Goal: Transaction & Acquisition: Download file/media

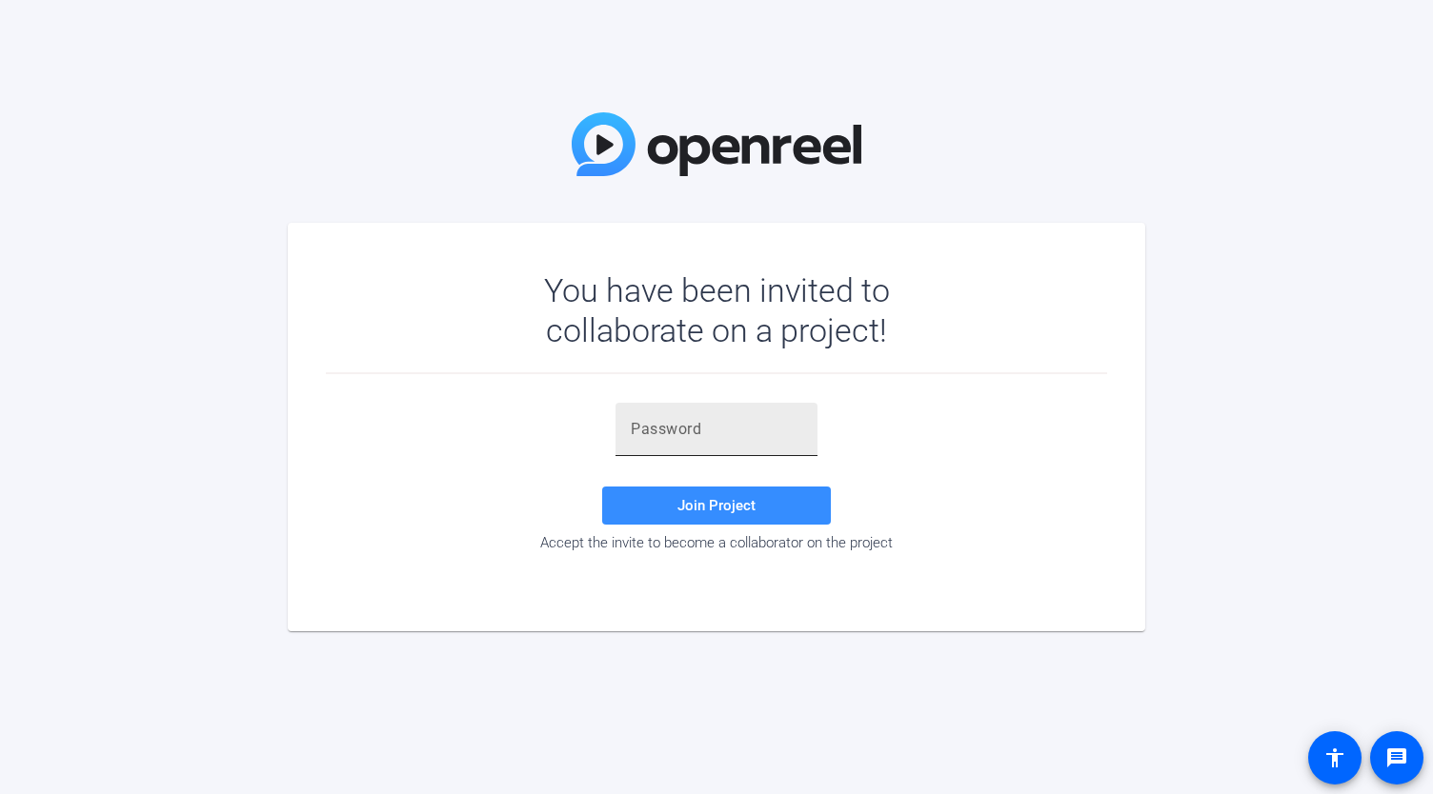
click at [728, 423] on input "text" at bounding box center [716, 429] width 171 height 23
click at [705, 424] on input "text" at bounding box center [716, 429] width 171 height 23
paste input "B$ar['"
type input "B$ar['"
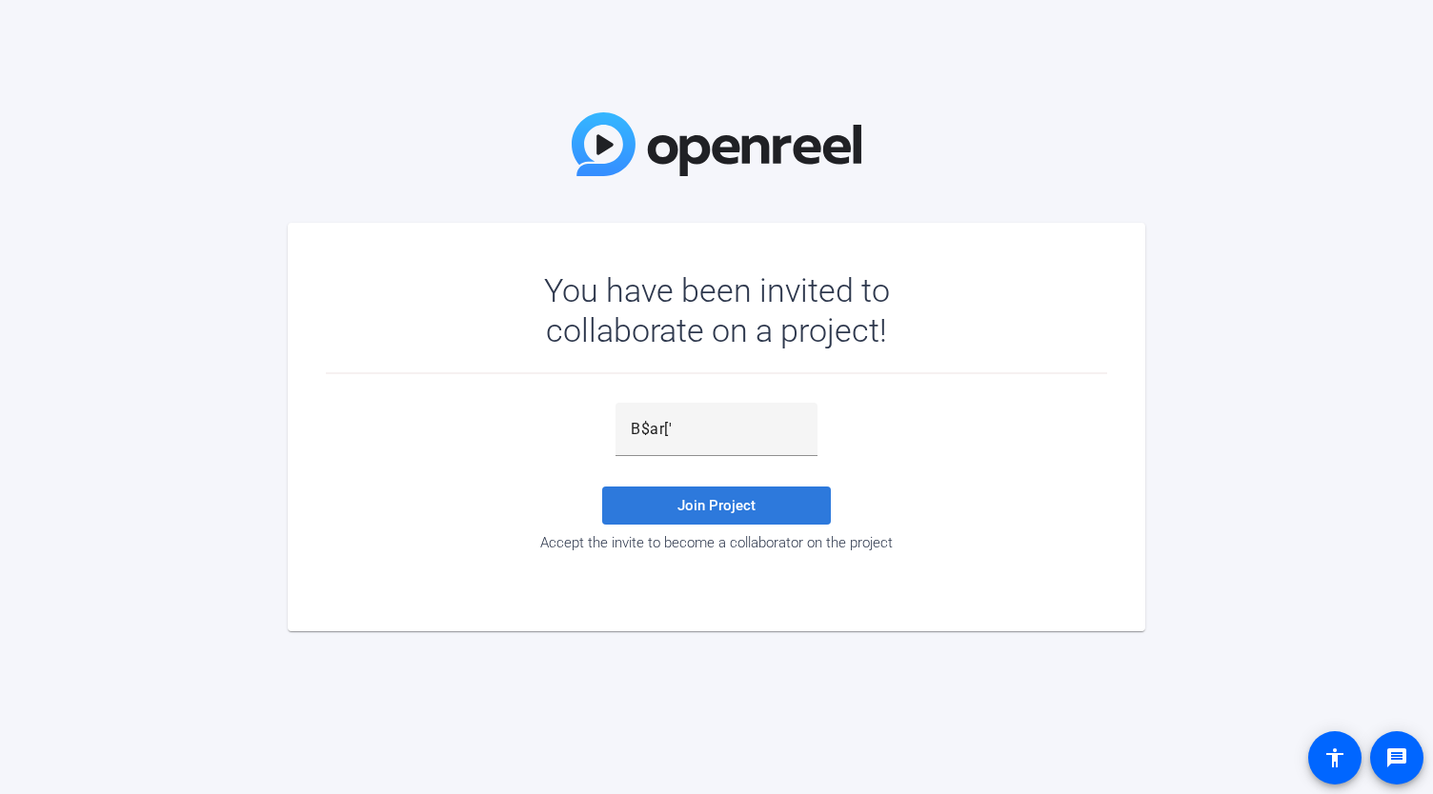
click at [683, 500] on span "Join Project" at bounding box center [716, 505] width 78 height 17
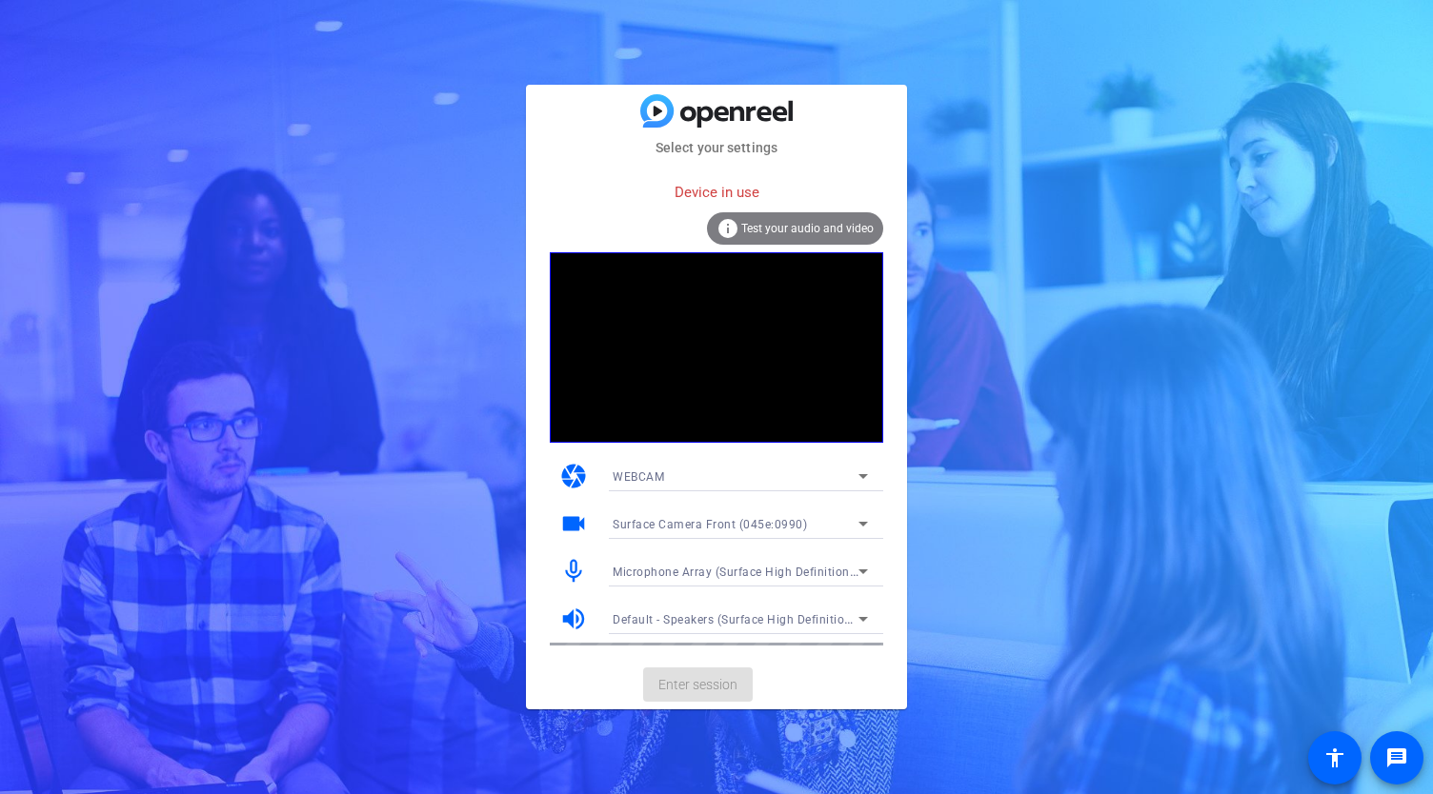
click at [815, 161] on mat-card-content "Device in use info Test your audio and video camera WEBCAM videocam Surface Cam…" at bounding box center [716, 409] width 381 height 503
click at [623, 481] on span "WEBCAM" at bounding box center [637, 477] width 51 height 13
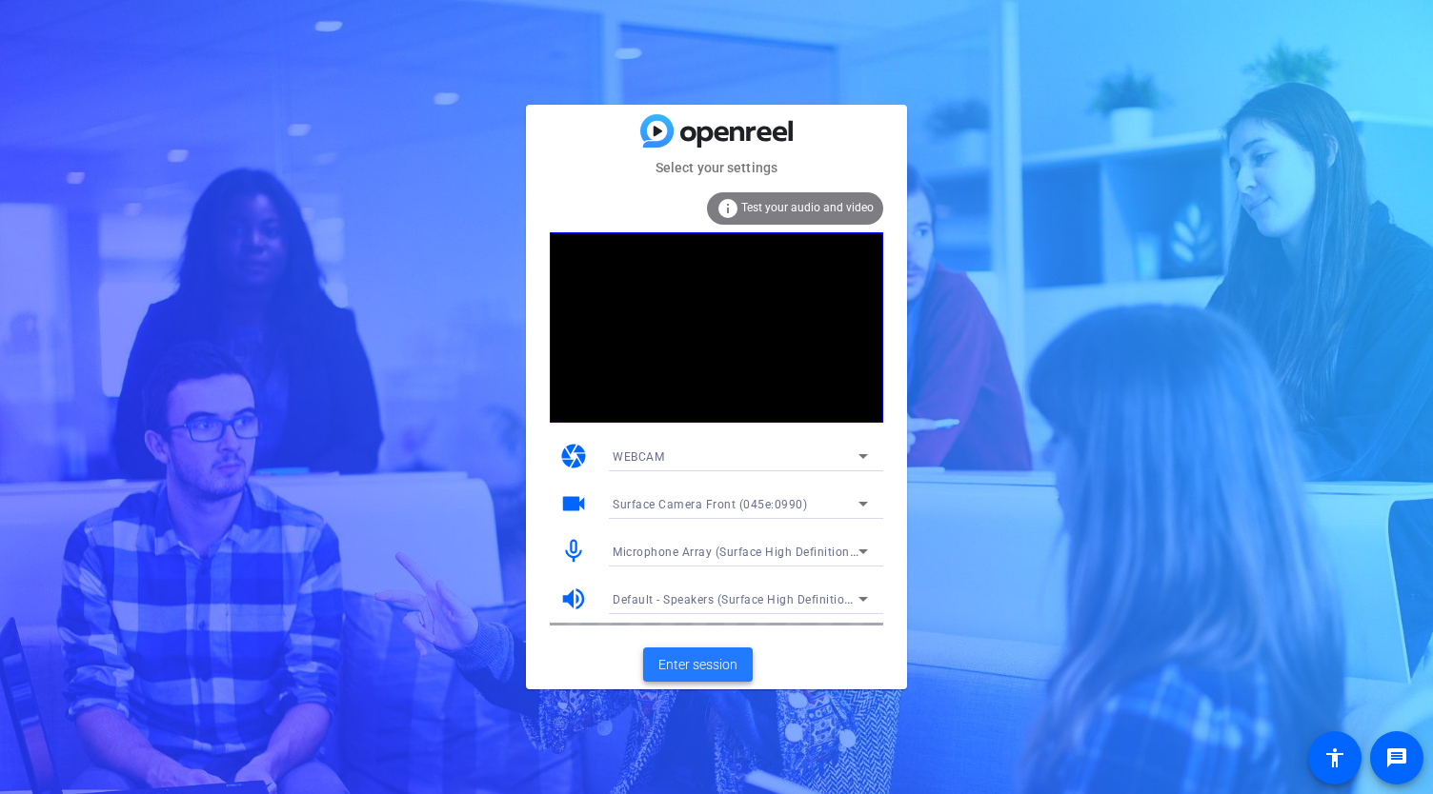
click at [687, 666] on span "Enter session" at bounding box center [697, 665] width 79 height 20
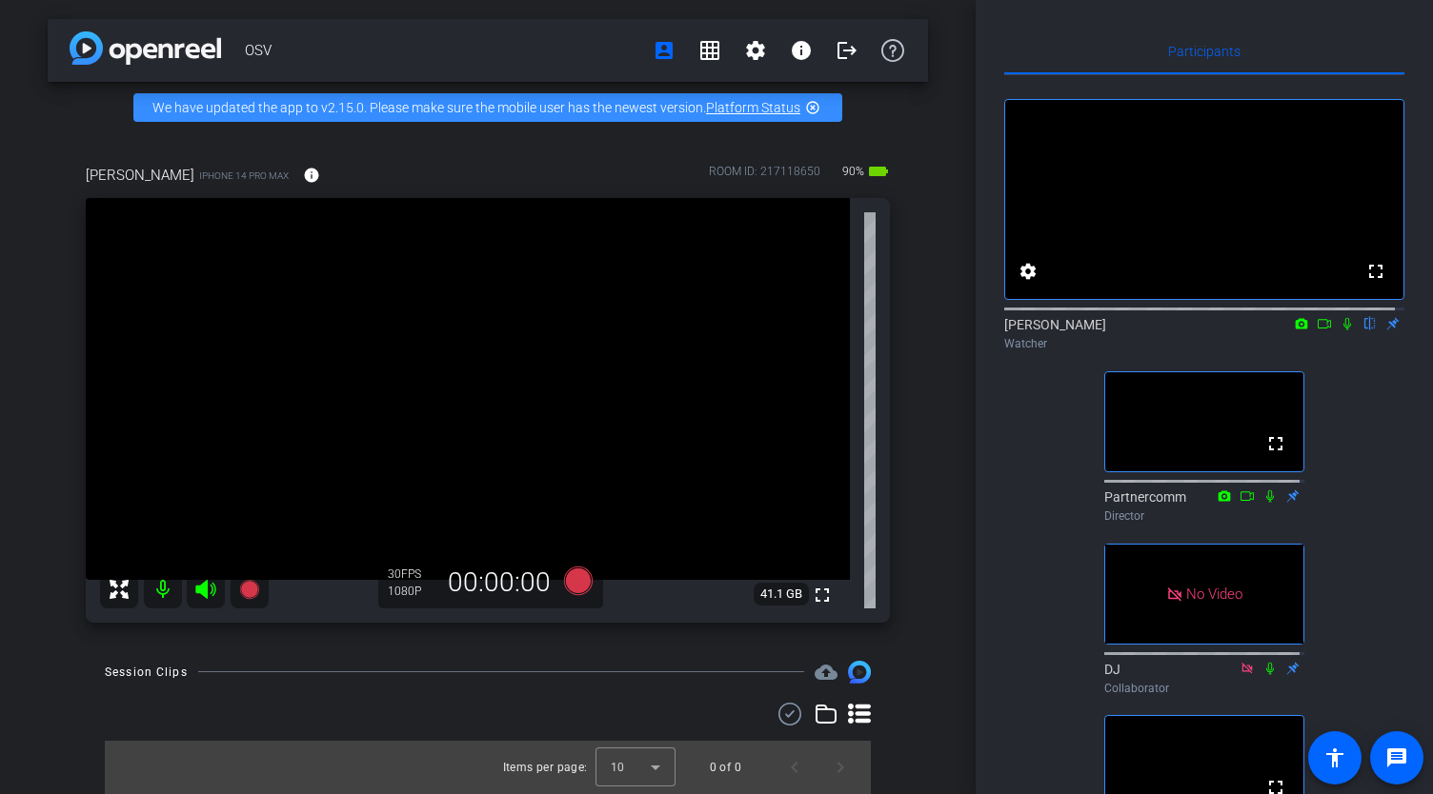
click at [1316, 331] on icon at bounding box center [1323, 323] width 15 height 13
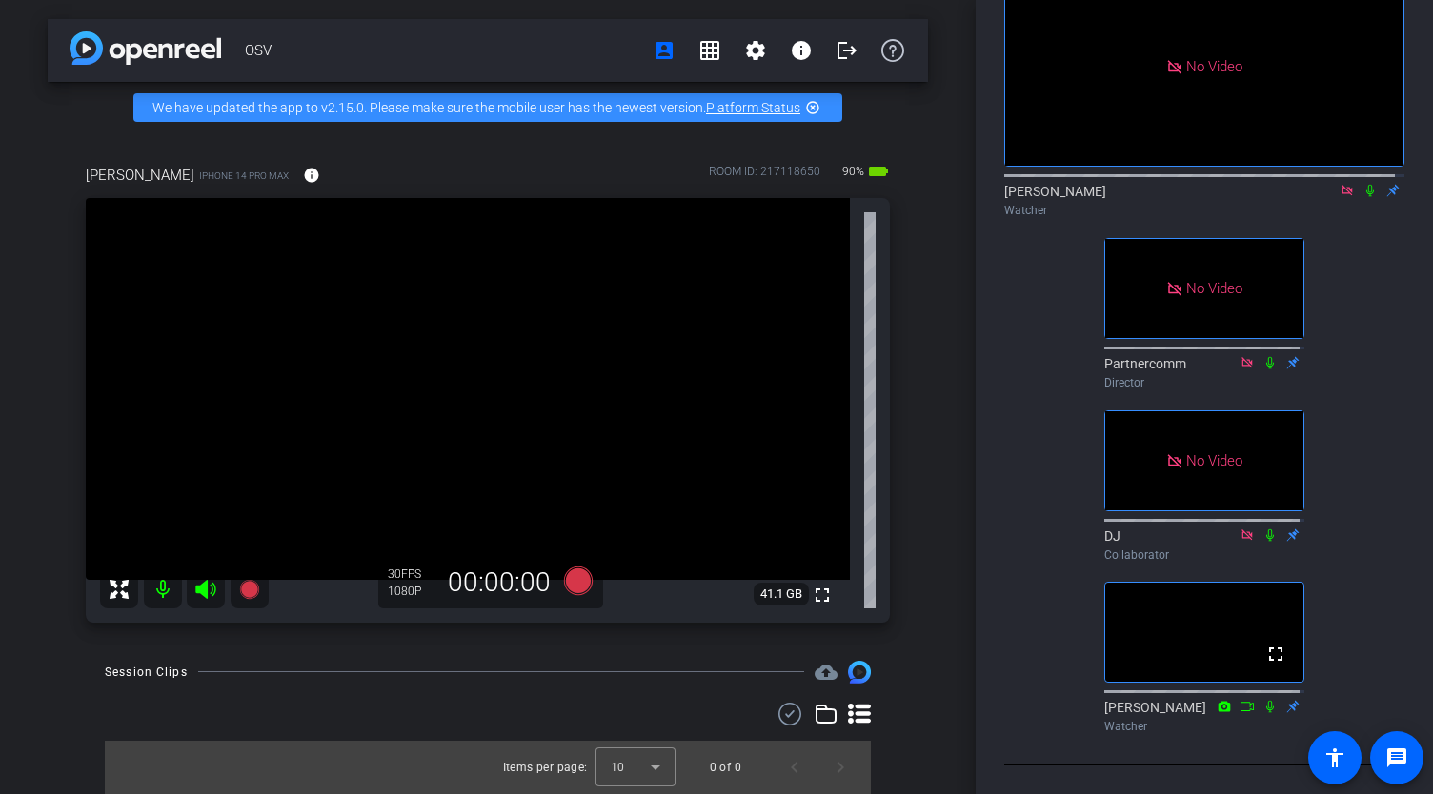
scroll to position [265, 0]
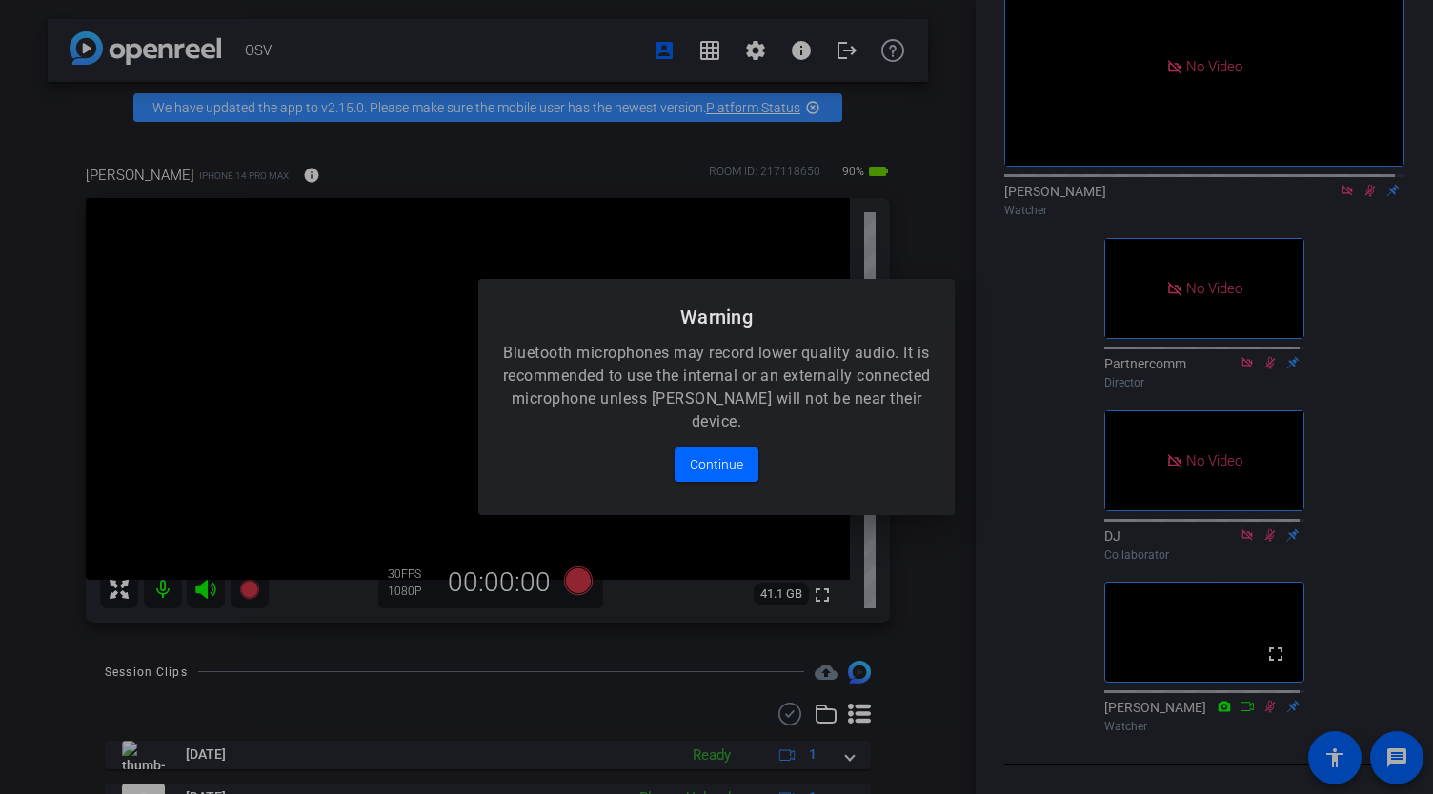
click at [1263, 710] on div at bounding box center [716, 397] width 1433 height 794
click at [709, 464] on span "Continue" at bounding box center [716, 464] width 53 height 23
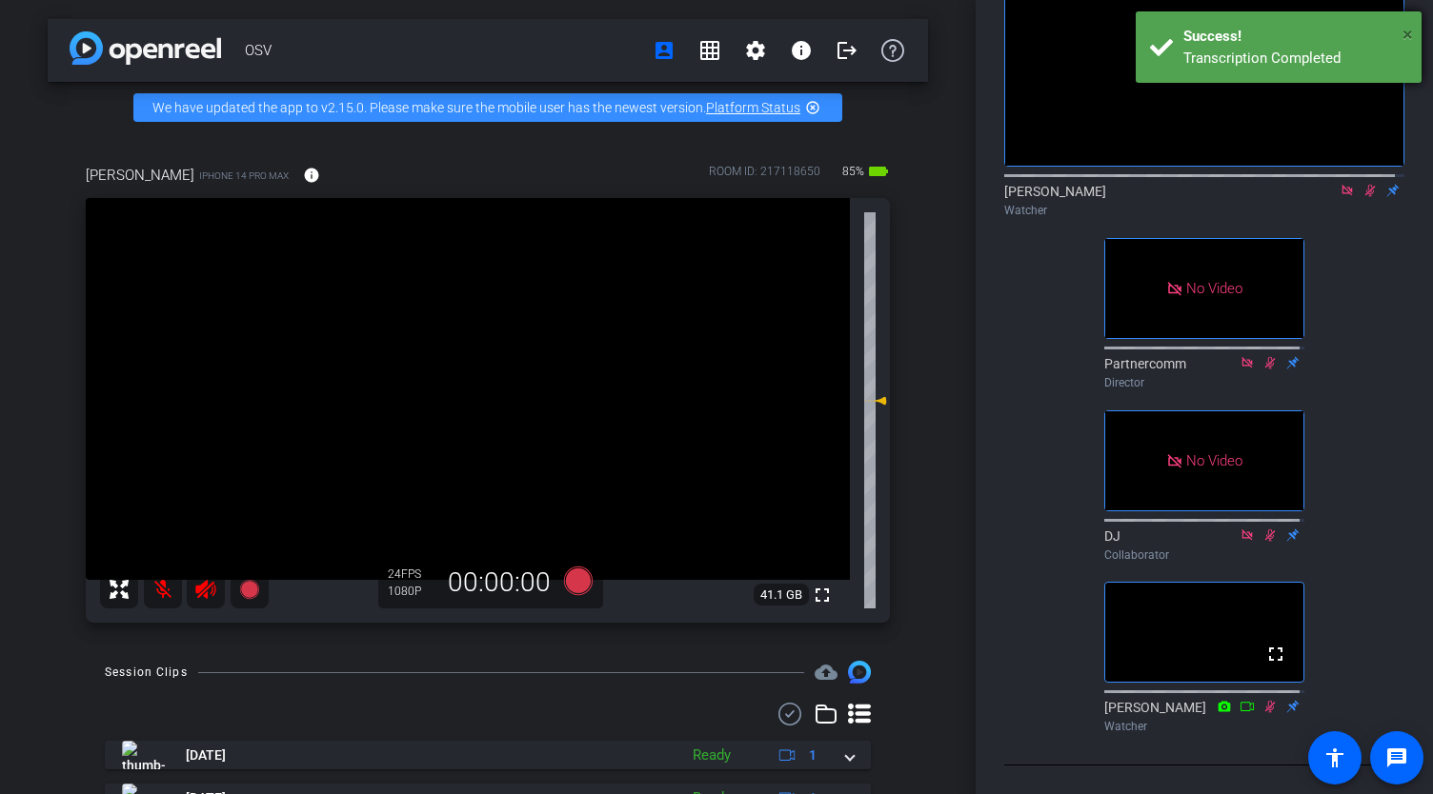
click at [1408, 28] on span "×" at bounding box center [1407, 34] width 10 height 23
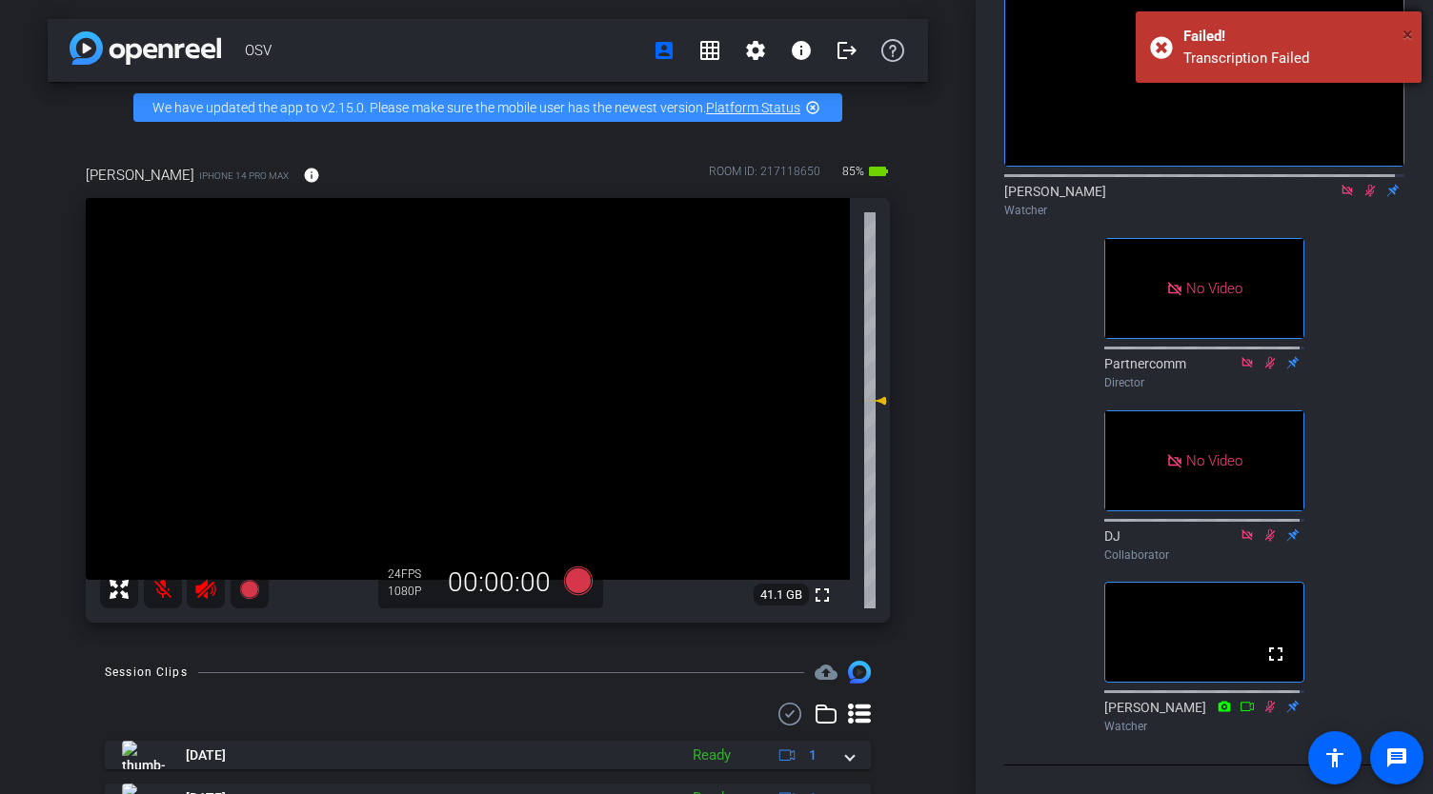
click at [1405, 33] on span "×" at bounding box center [1407, 34] width 10 height 23
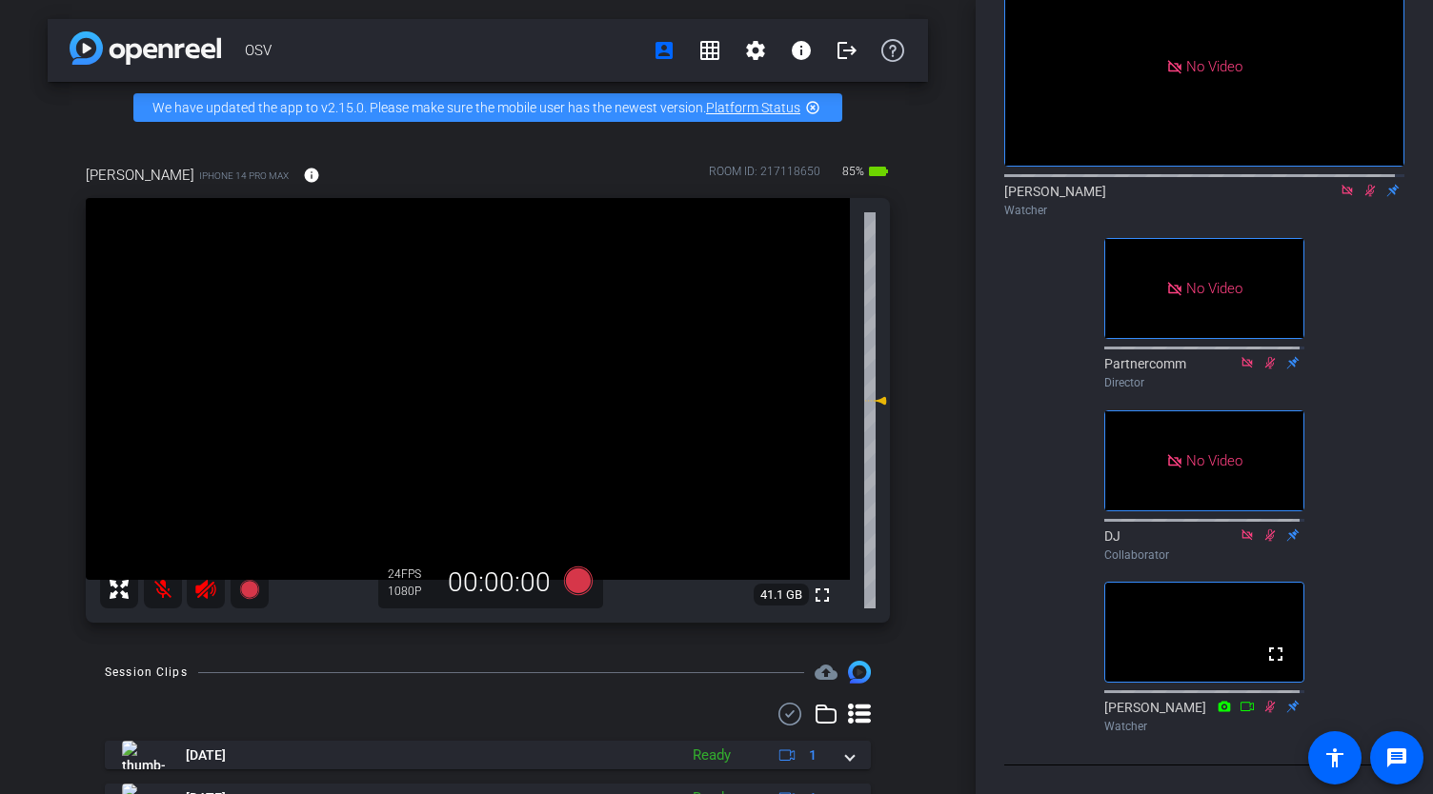
click at [805, 115] on mat-icon "highlight_off" at bounding box center [812, 107] width 15 height 15
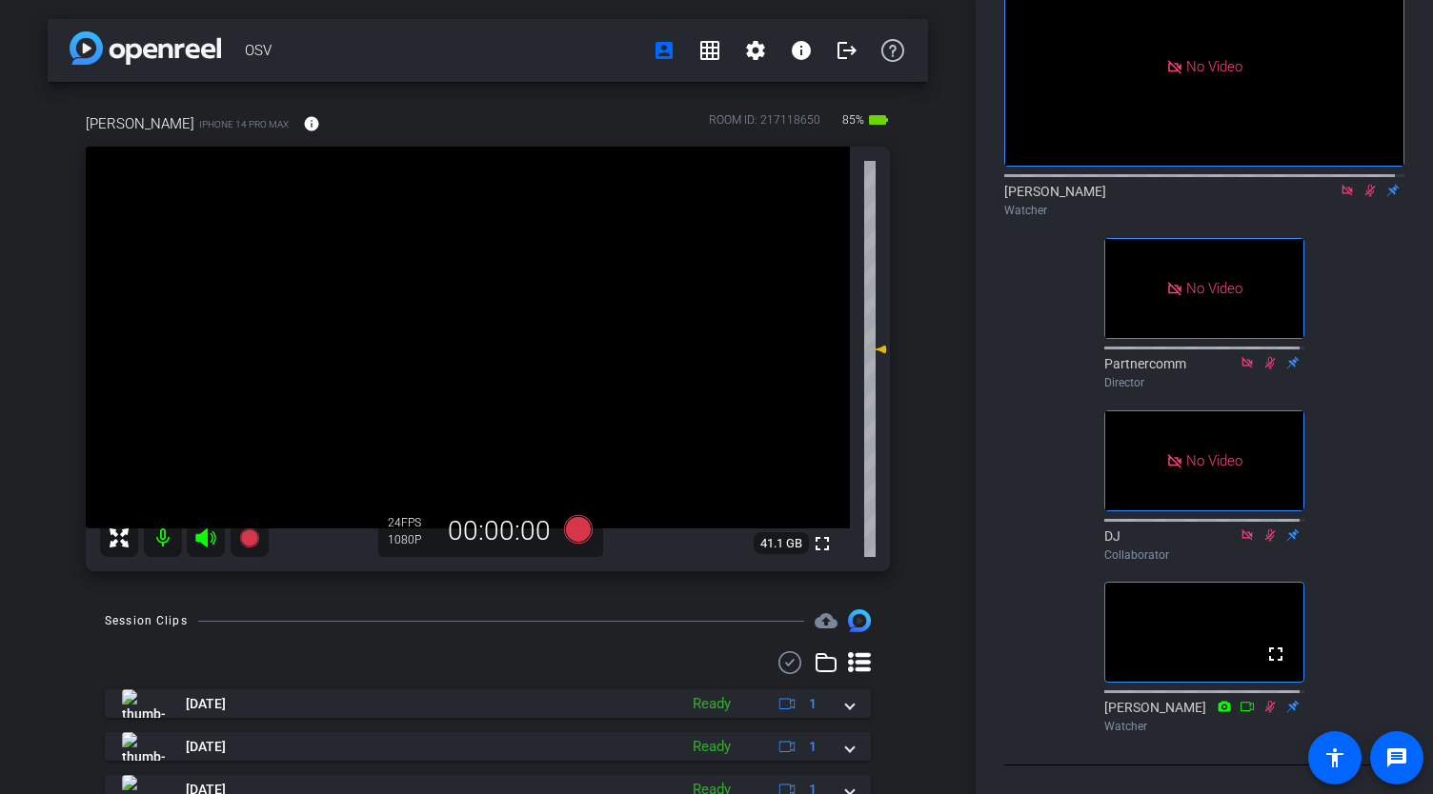
click at [1364, 184] on icon at bounding box center [1369, 190] width 15 height 13
click at [1362, 184] on icon at bounding box center [1369, 190] width 15 height 13
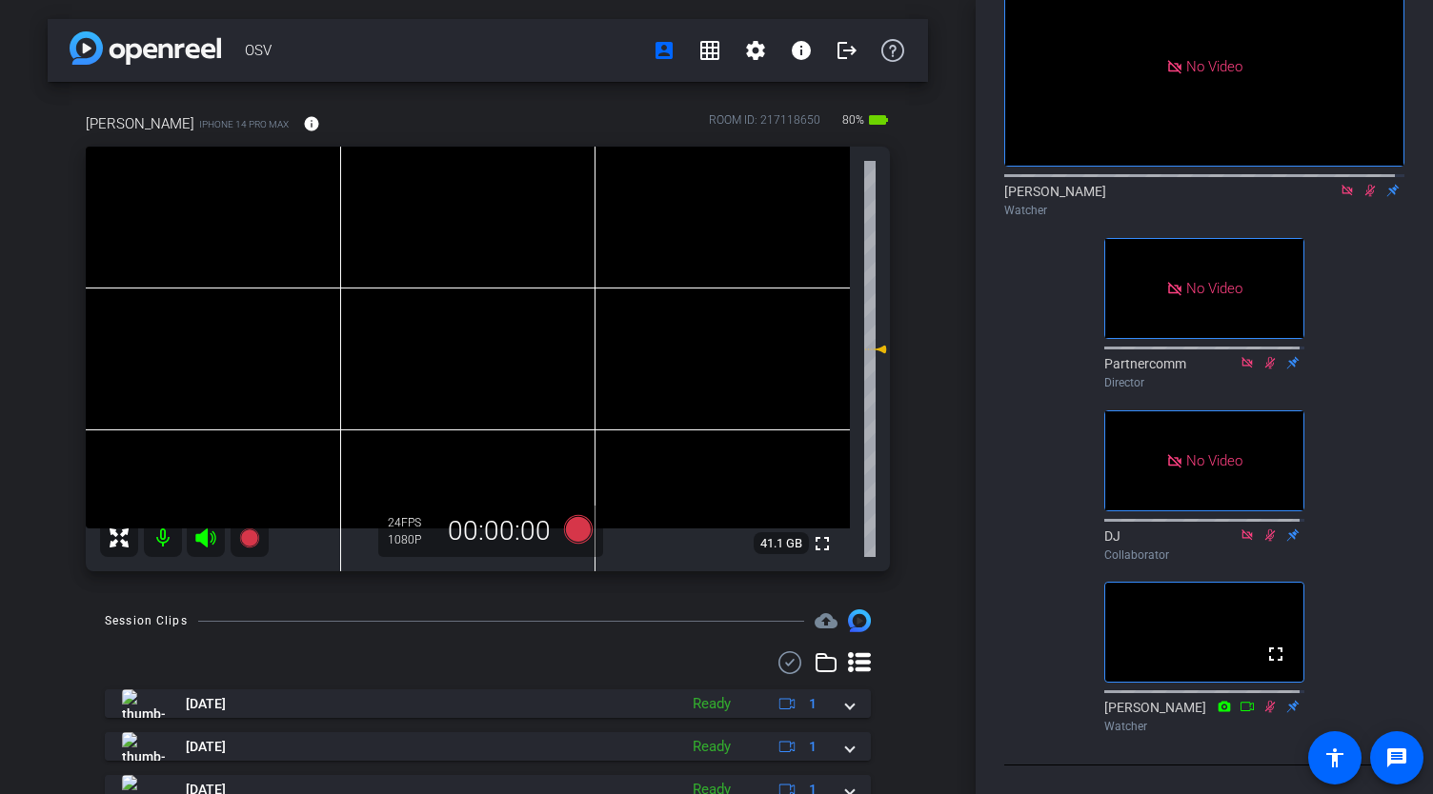
click at [1364, 184] on icon at bounding box center [1369, 190] width 15 height 13
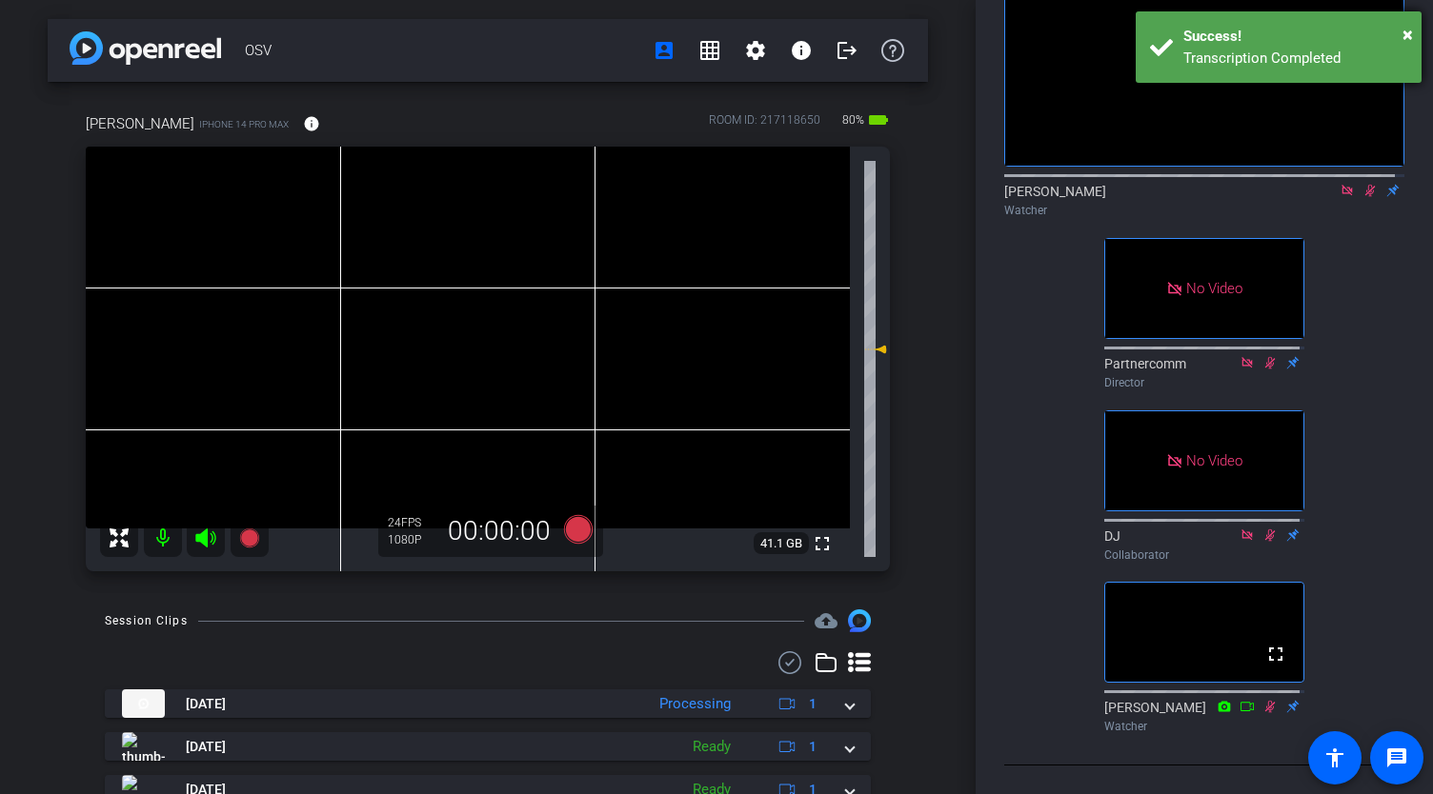
click at [1413, 32] on div "× Success! Transcription Completed" at bounding box center [1278, 46] width 286 height 71
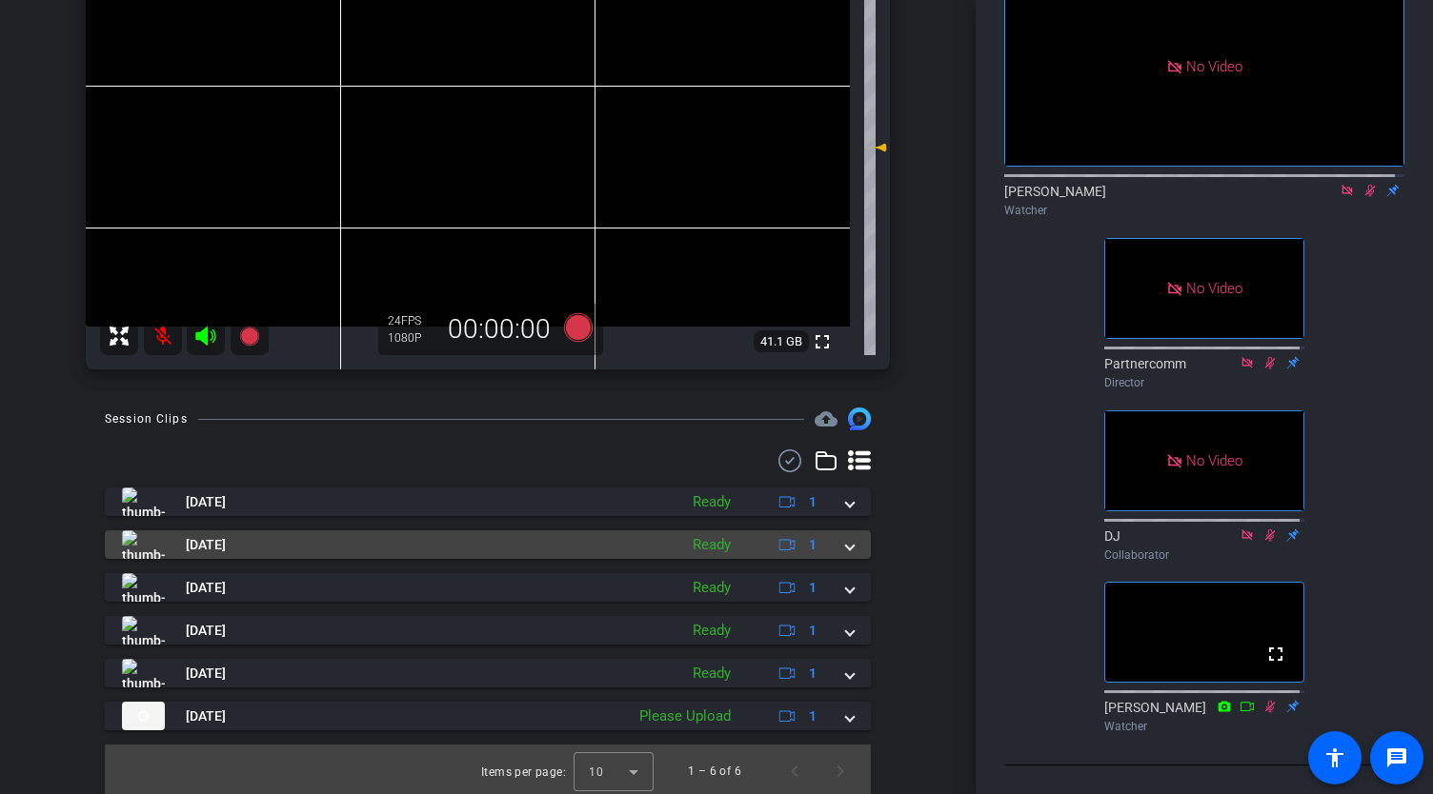
scroll to position [206, 0]
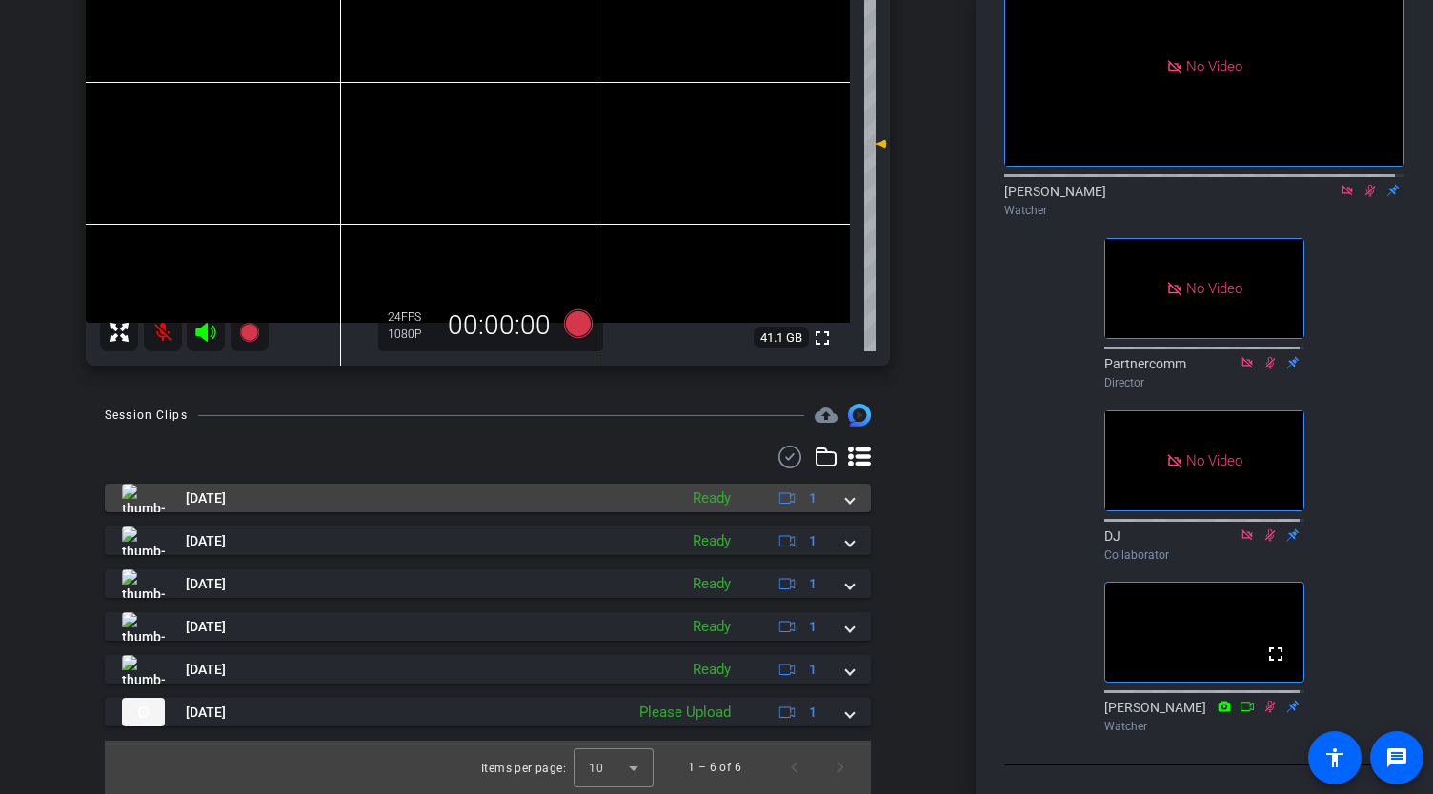
click at [846, 497] on span at bounding box center [850, 499] width 8 height 20
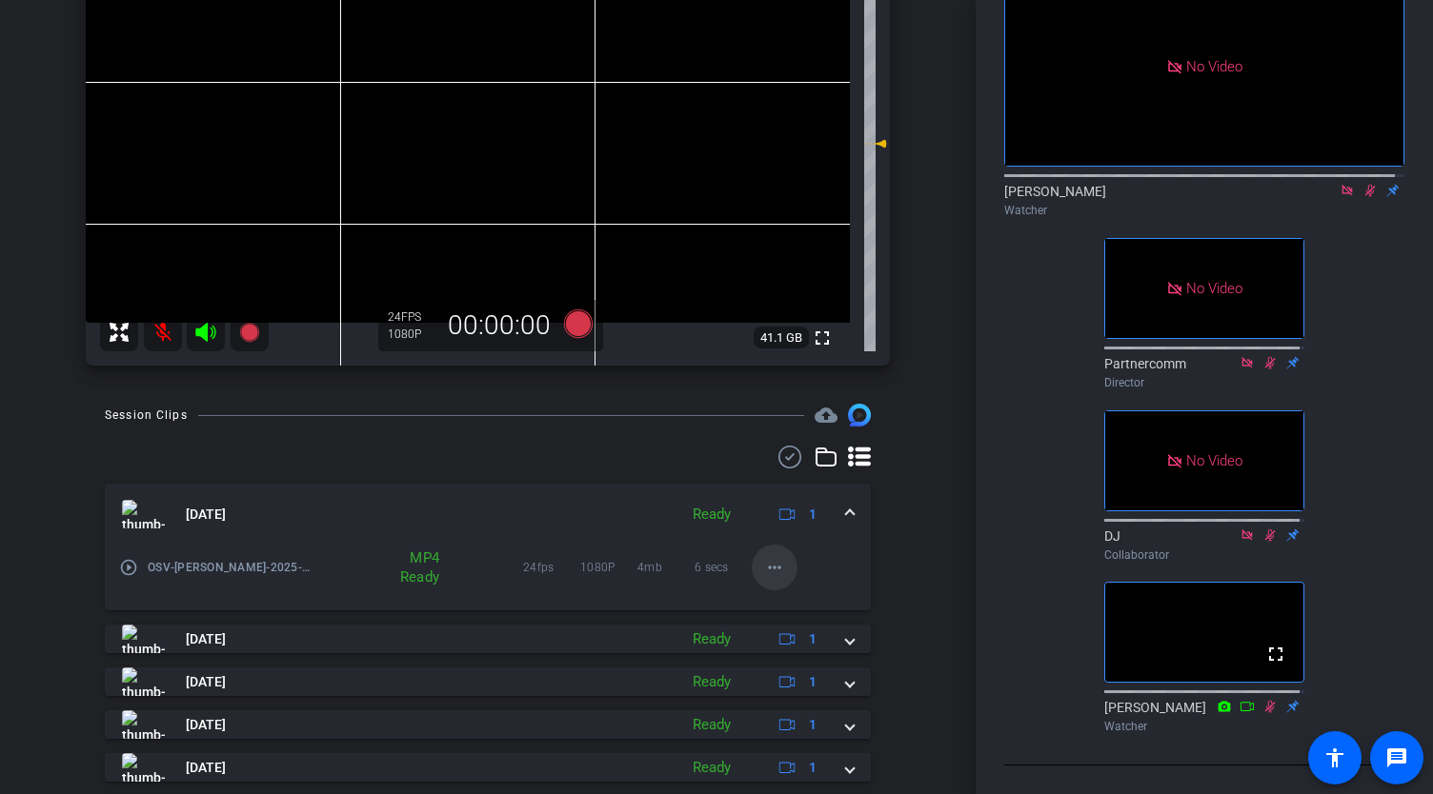
click at [763, 567] on mat-icon "more_horiz" at bounding box center [774, 567] width 23 height 23
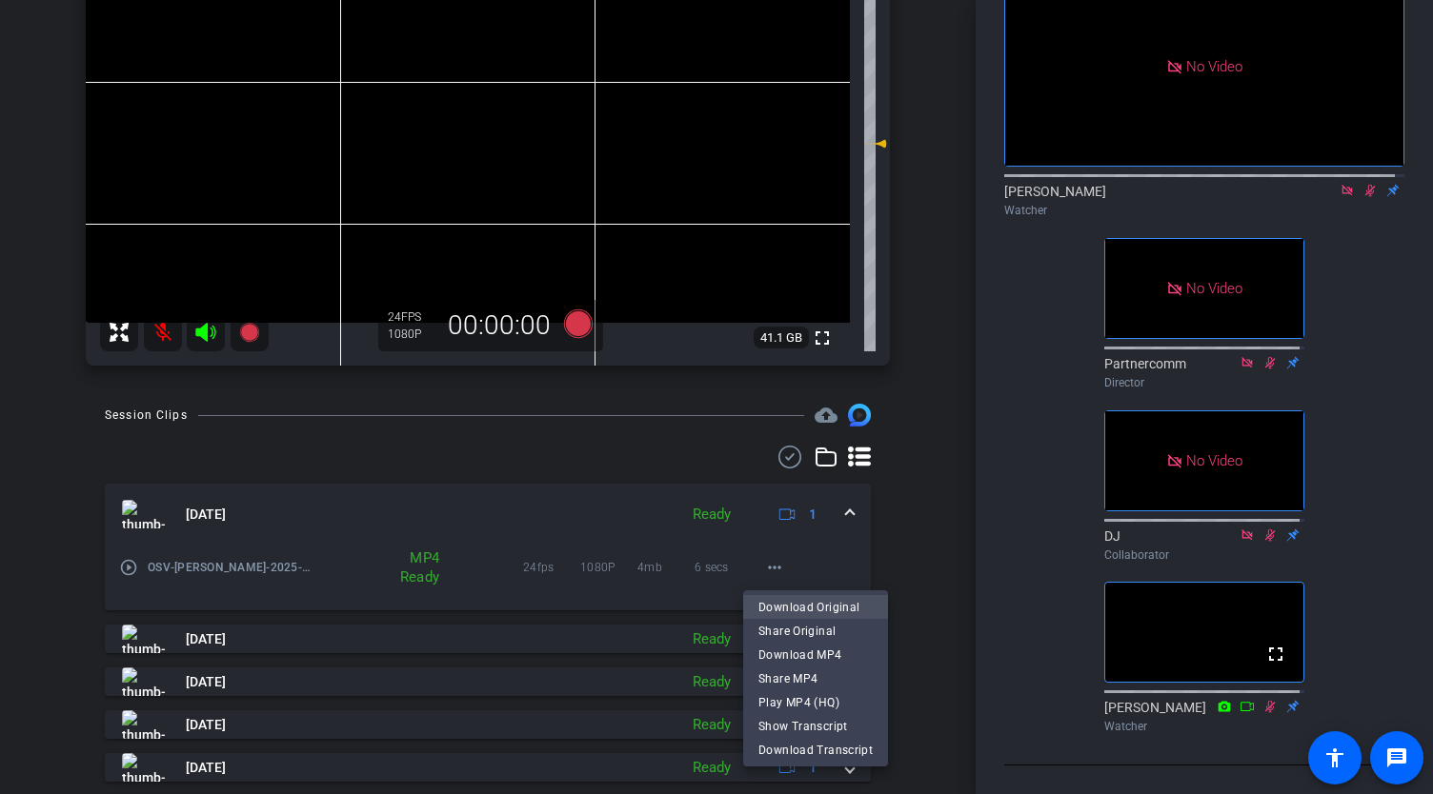
click at [794, 600] on span "Download Original" at bounding box center [815, 607] width 114 height 23
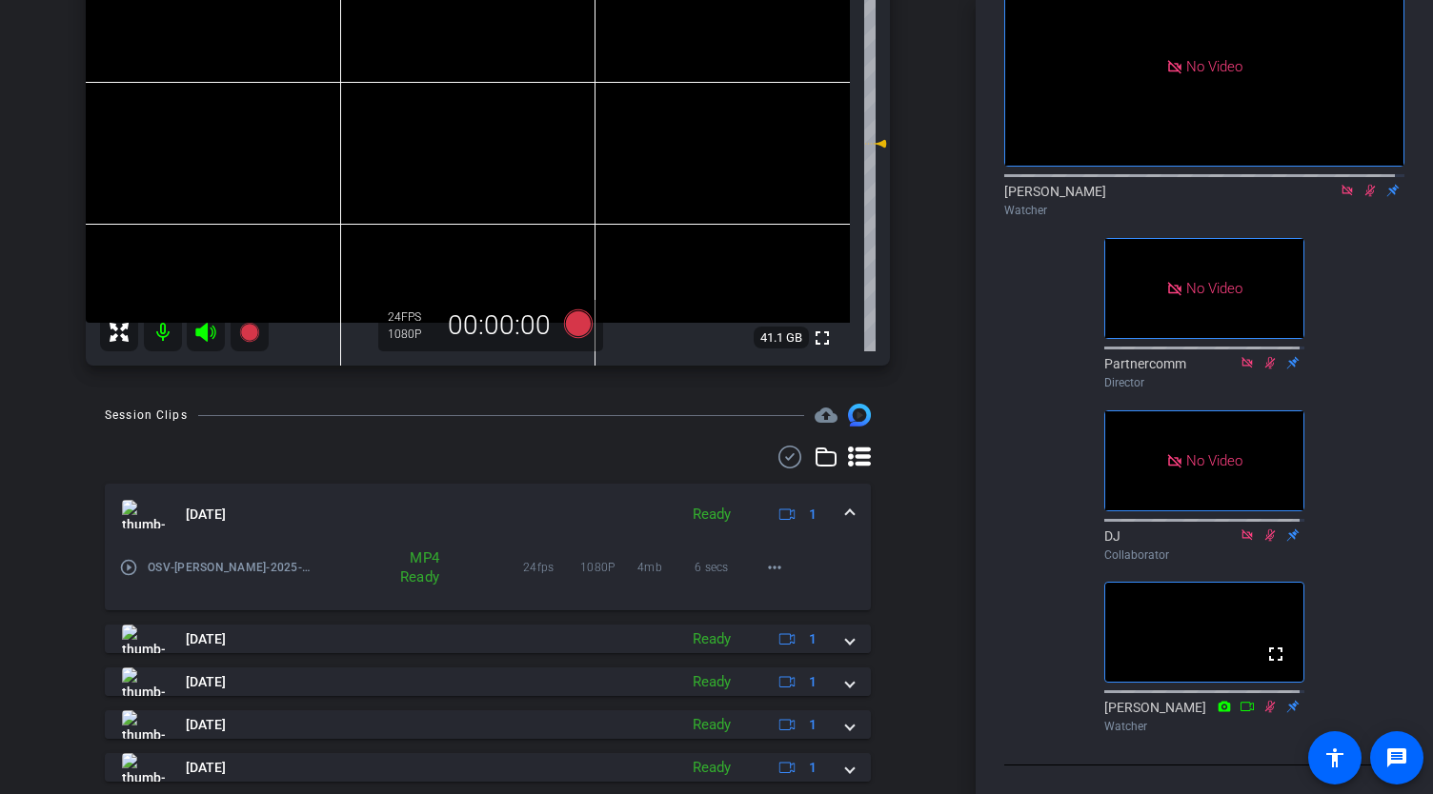
drag, startPoint x: 843, startPoint y: 511, endPoint x: 892, endPoint y: 511, distance: 49.5
click at [846, 511] on span at bounding box center [850, 515] width 8 height 20
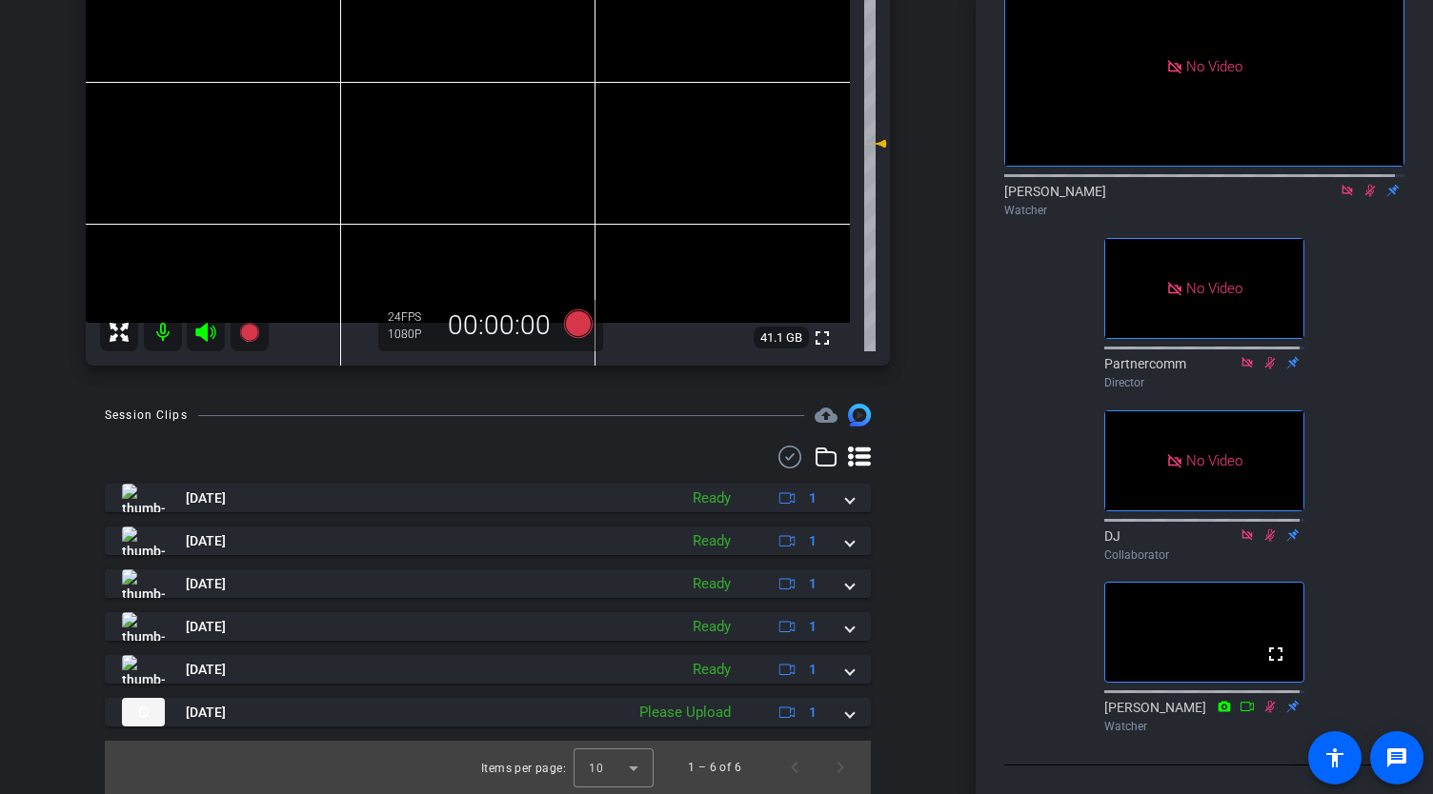
scroll to position [0, 0]
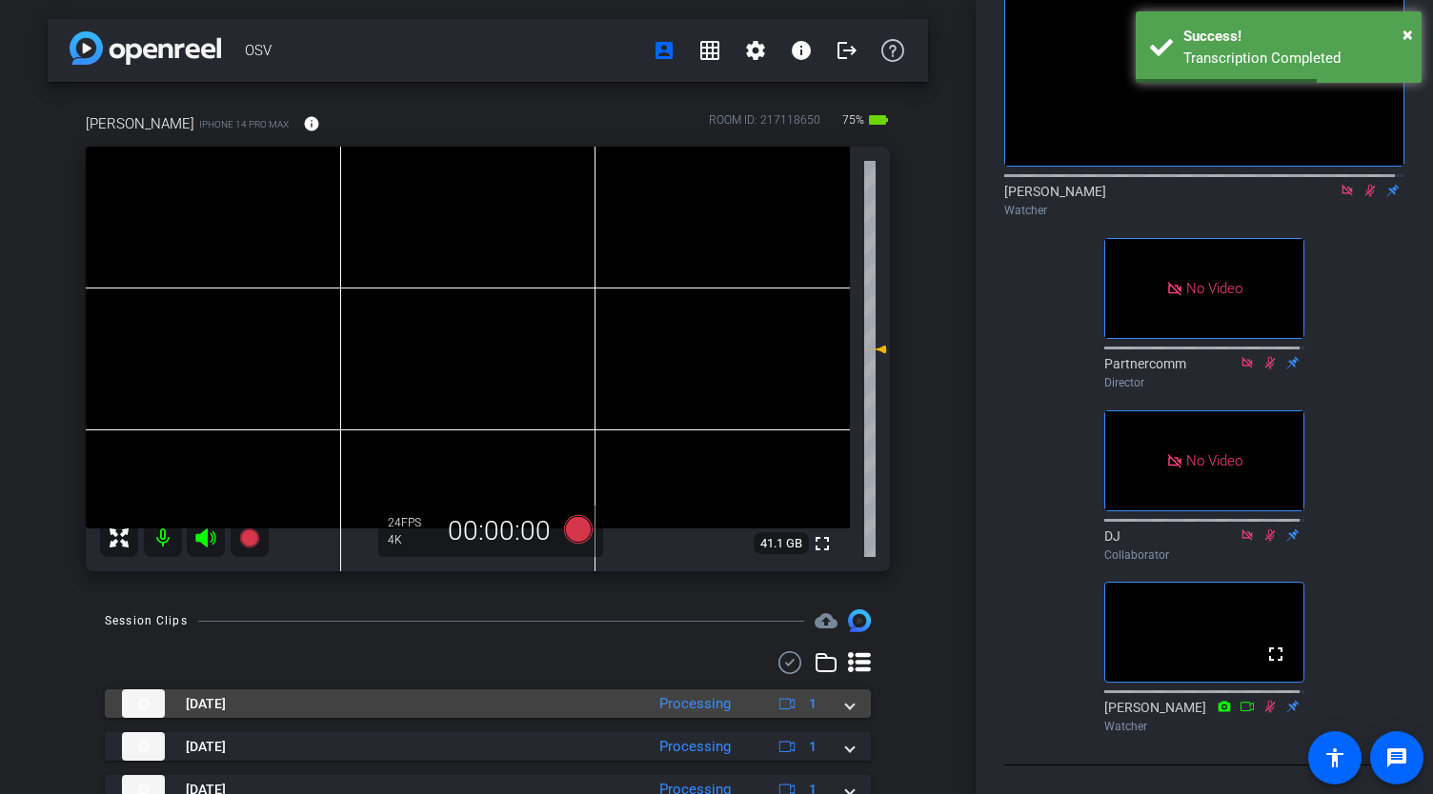
click at [846, 708] on span at bounding box center [850, 704] width 8 height 20
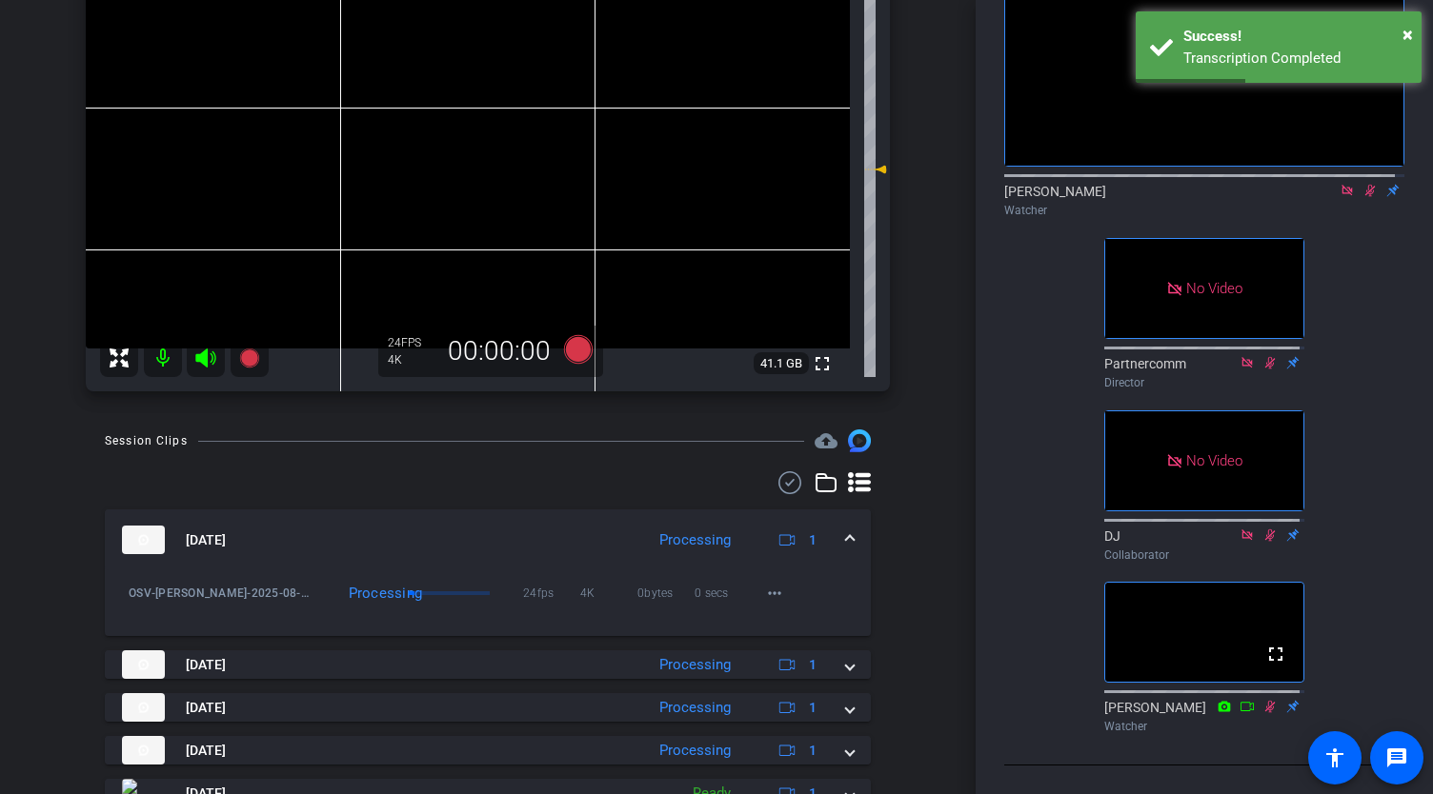
scroll to position [286, 0]
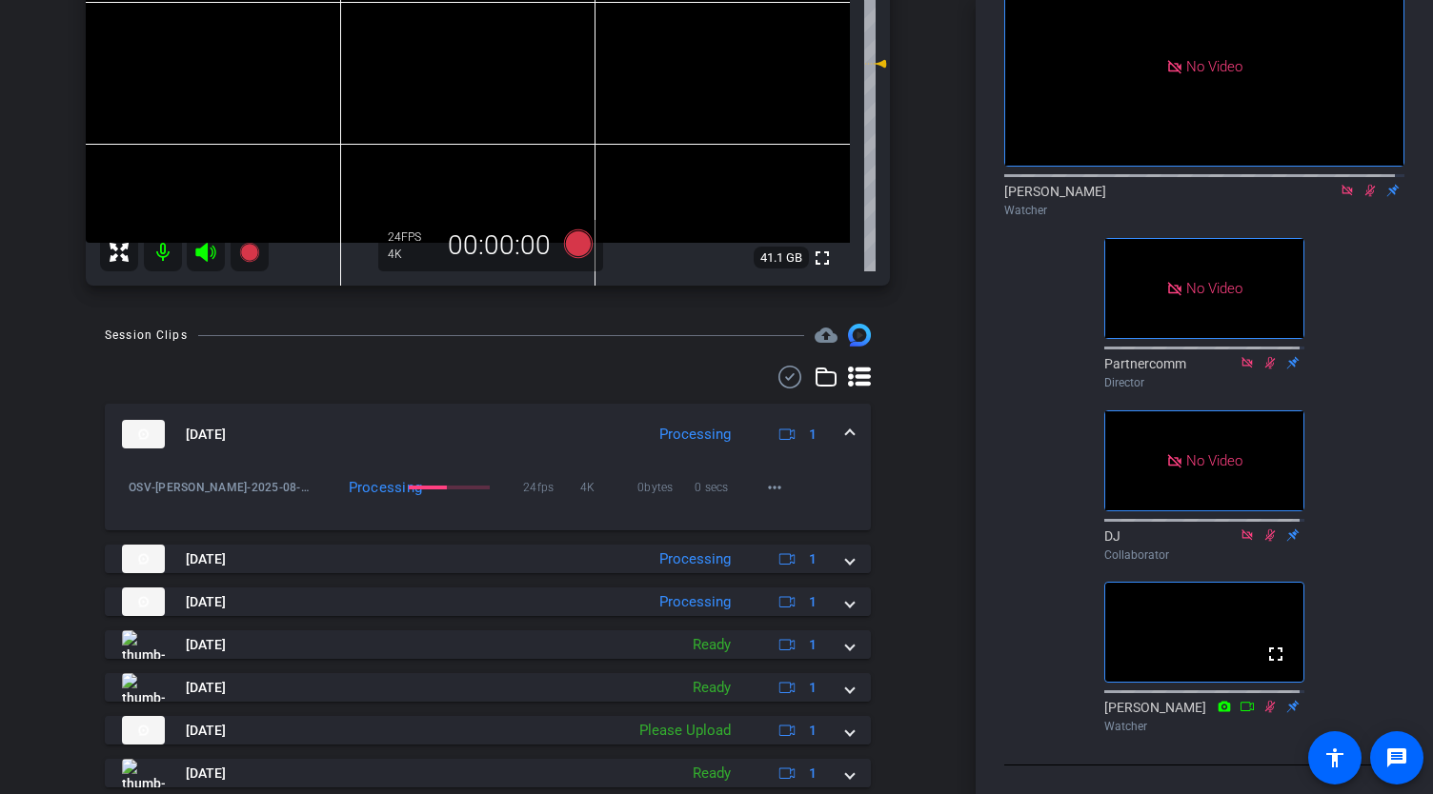
click at [847, 431] on mat-expansion-panel-header "Aug 26, 2025 Processing 1" at bounding box center [488, 434] width 766 height 61
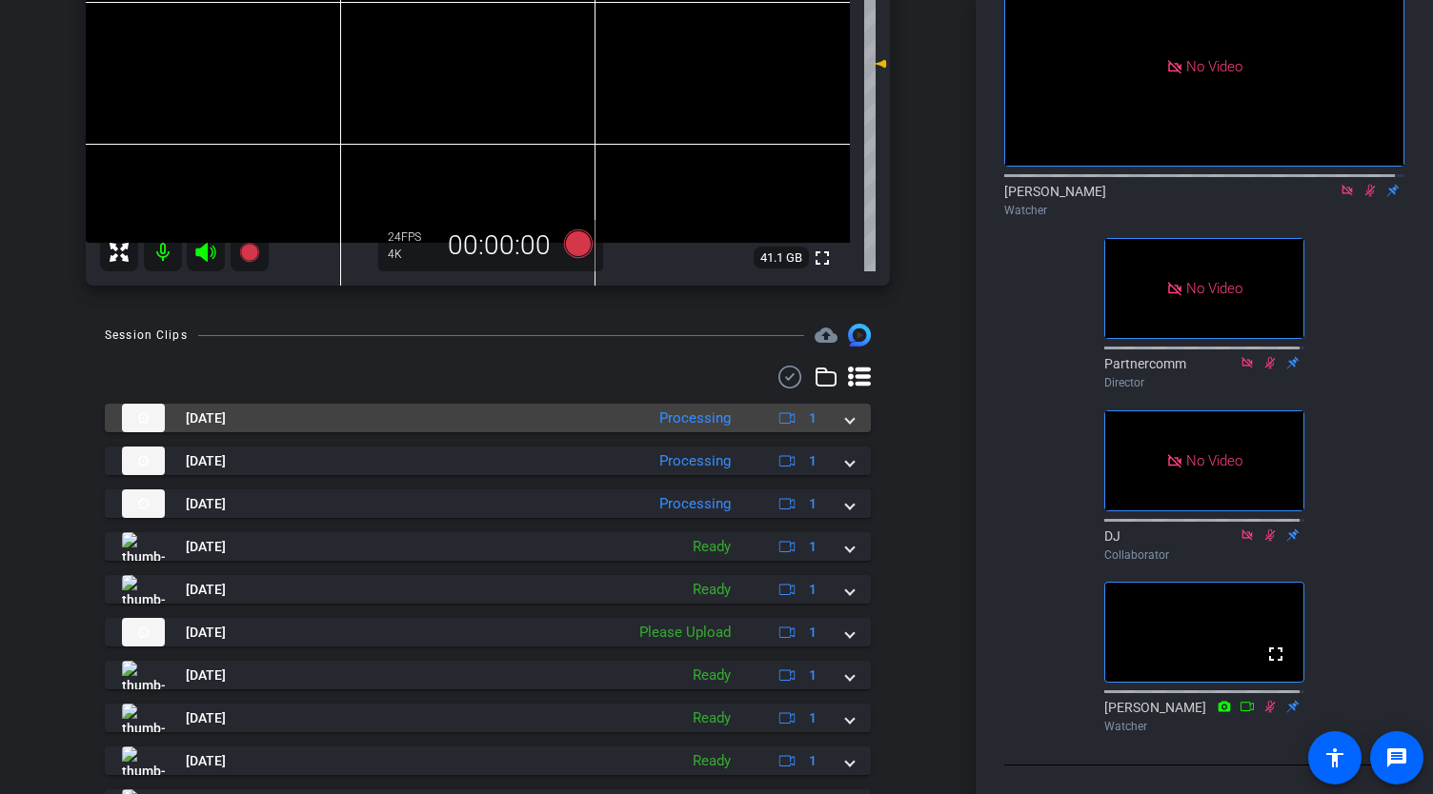
click at [845, 420] on mat-expansion-panel-header "Aug 26, 2025 Processing 1" at bounding box center [488, 418] width 766 height 29
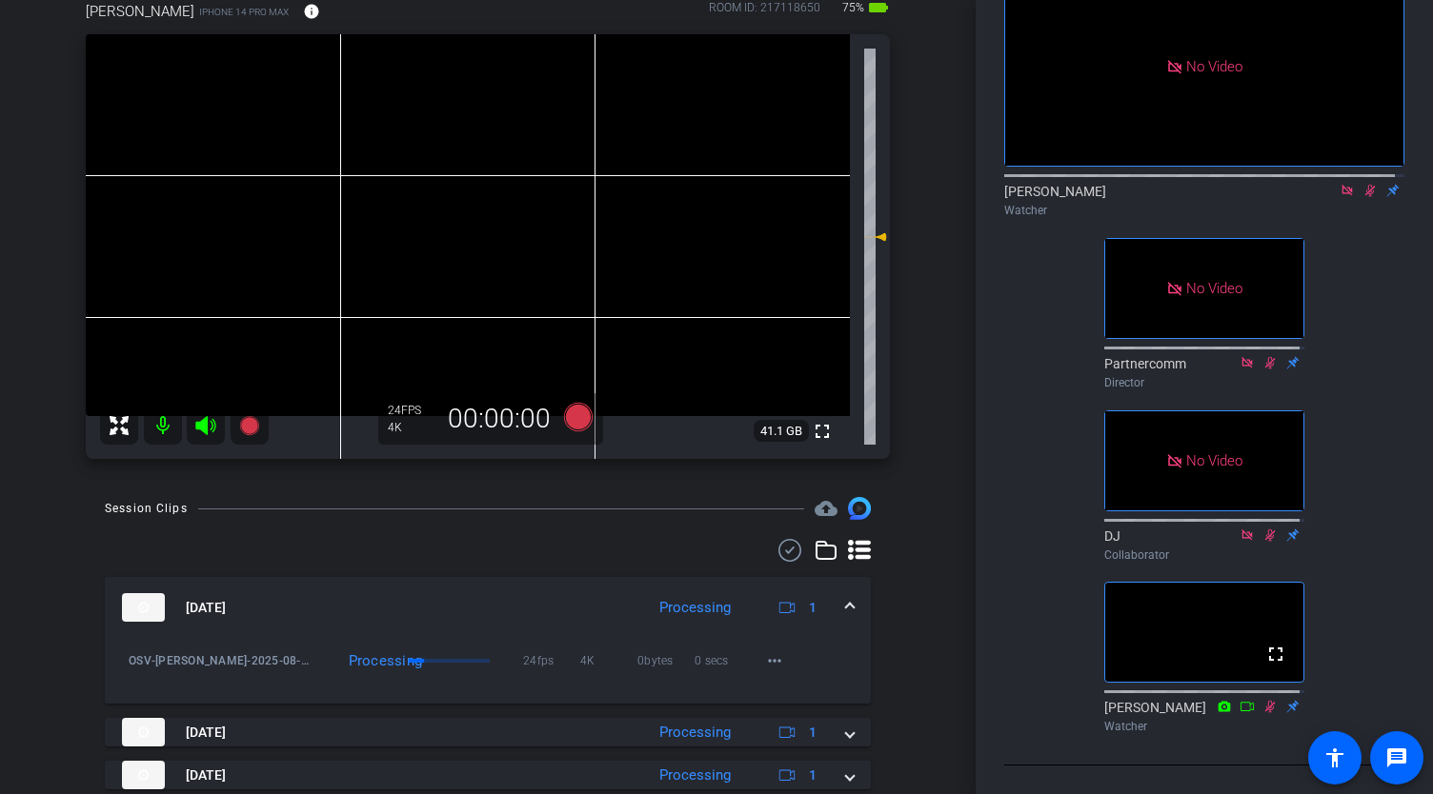
scroll to position [95, 0]
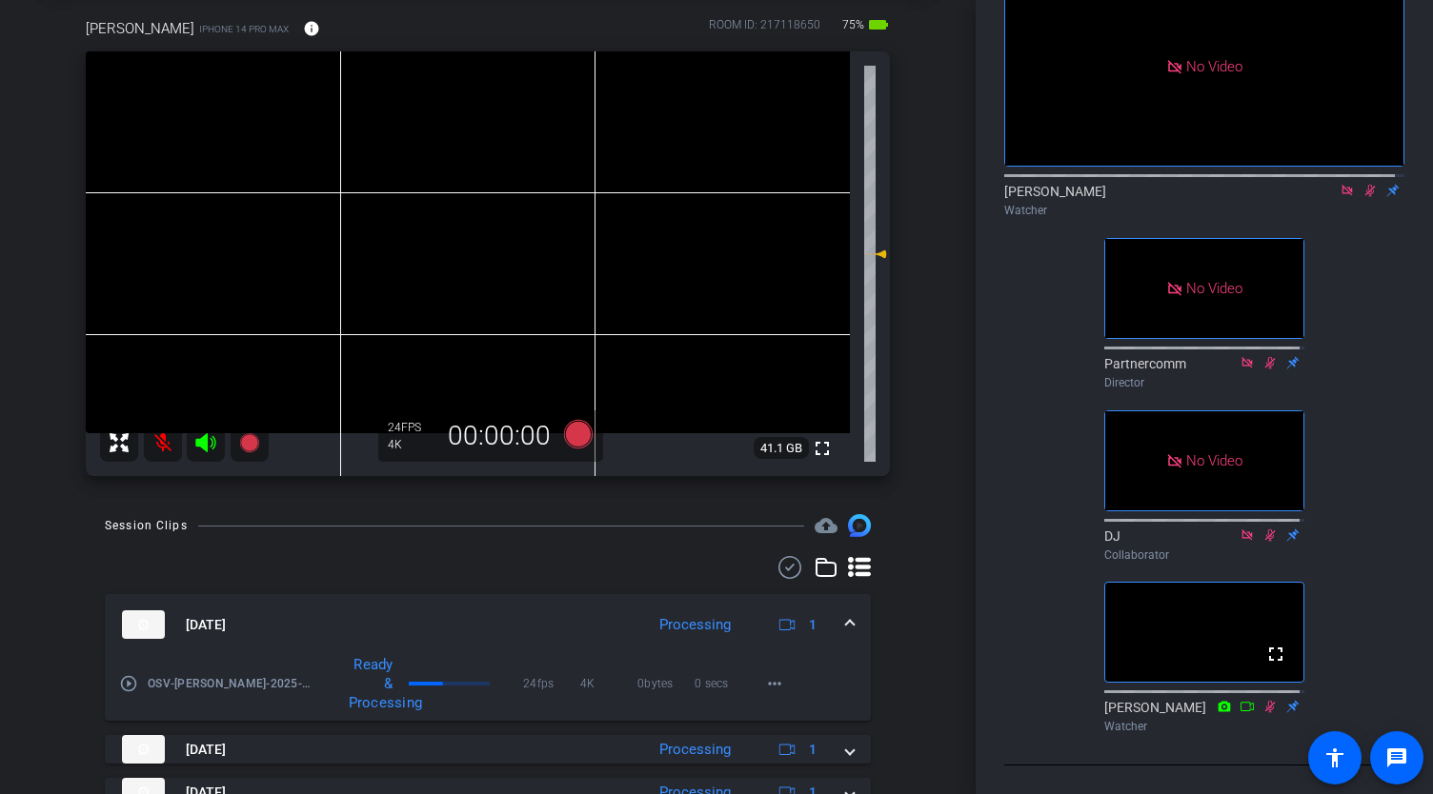
click at [846, 618] on span at bounding box center [850, 625] width 8 height 20
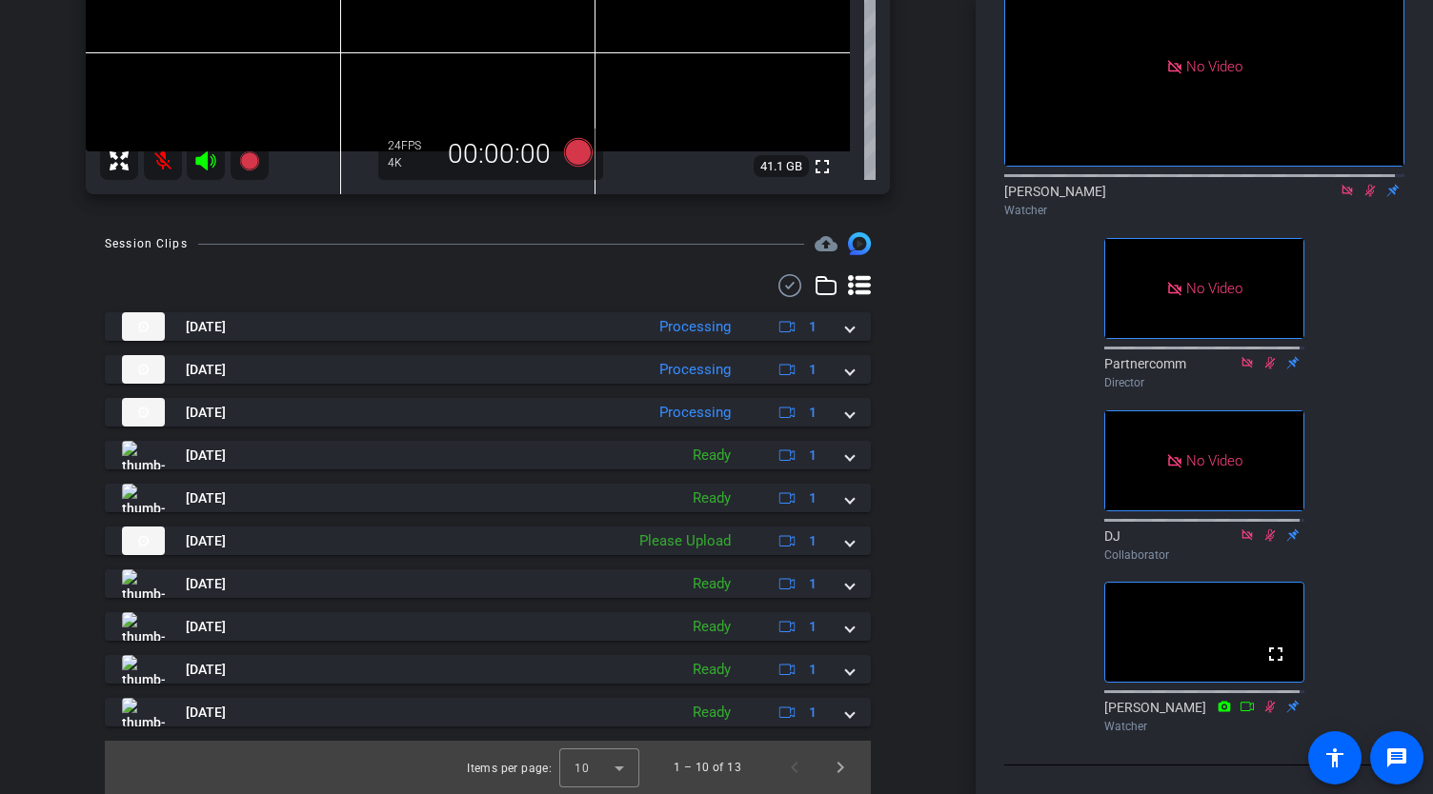
scroll to position [91, 0]
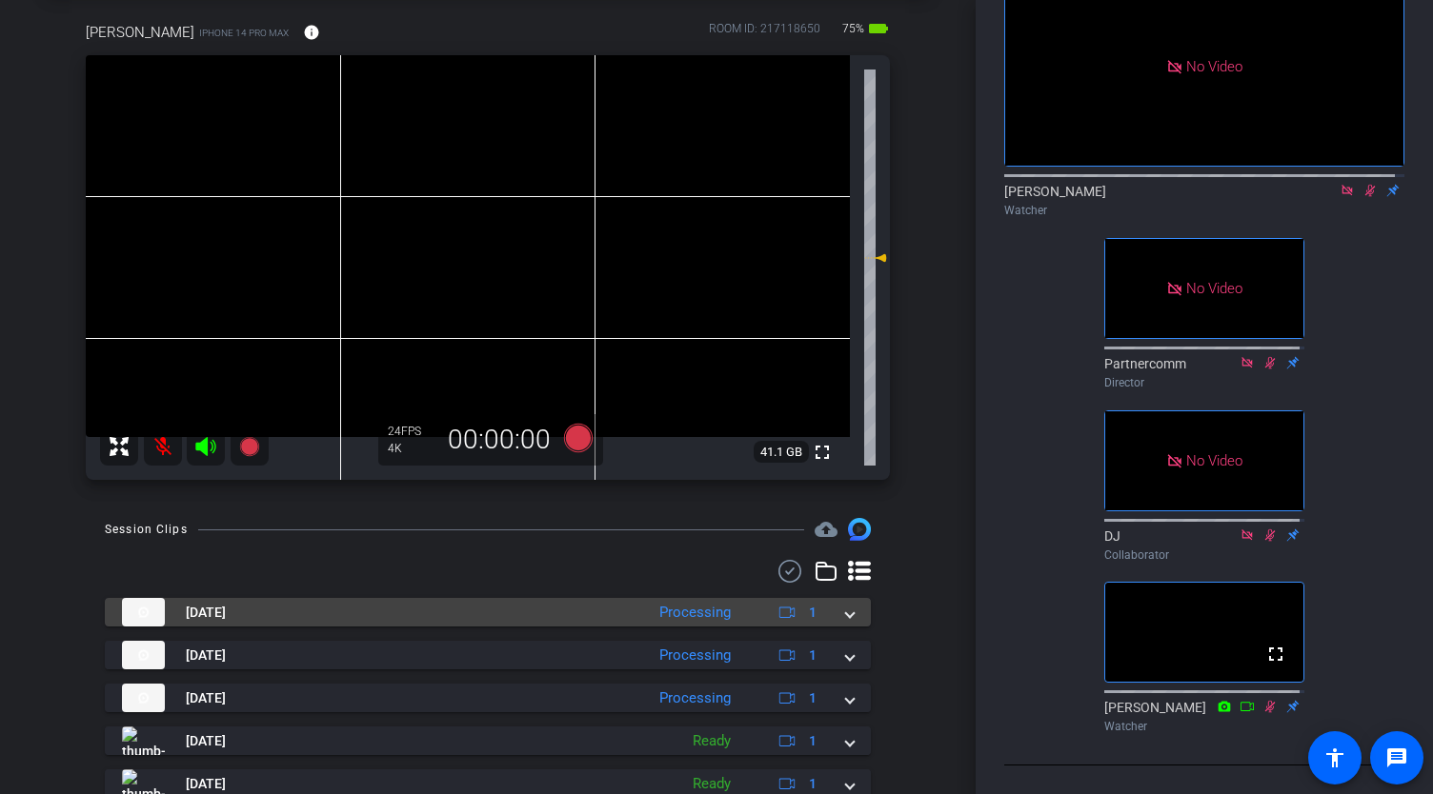
click at [846, 613] on span at bounding box center [850, 613] width 8 height 20
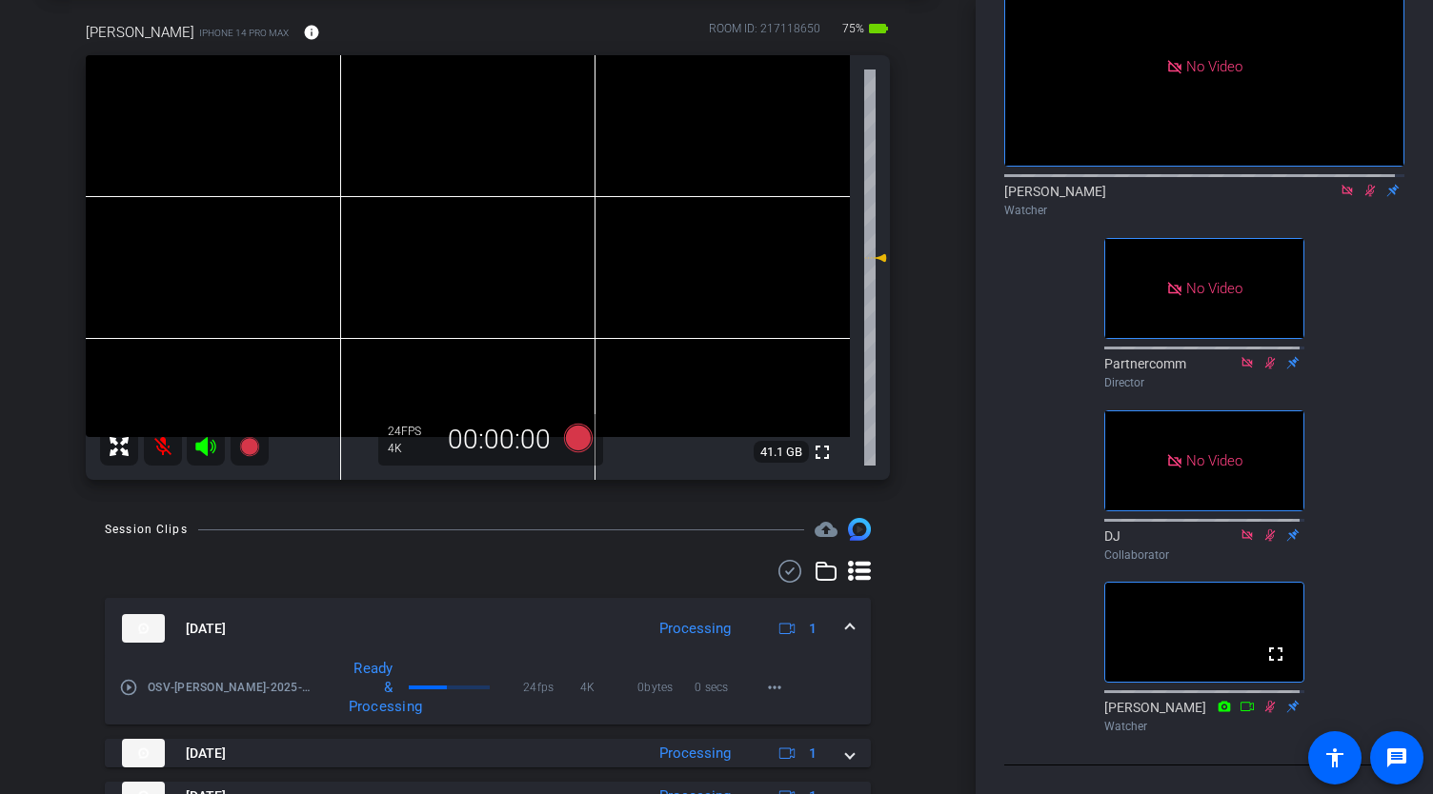
click at [843, 613] on mat-expansion-panel-header "Aug 26, 2025 Processing 1" at bounding box center [488, 628] width 766 height 61
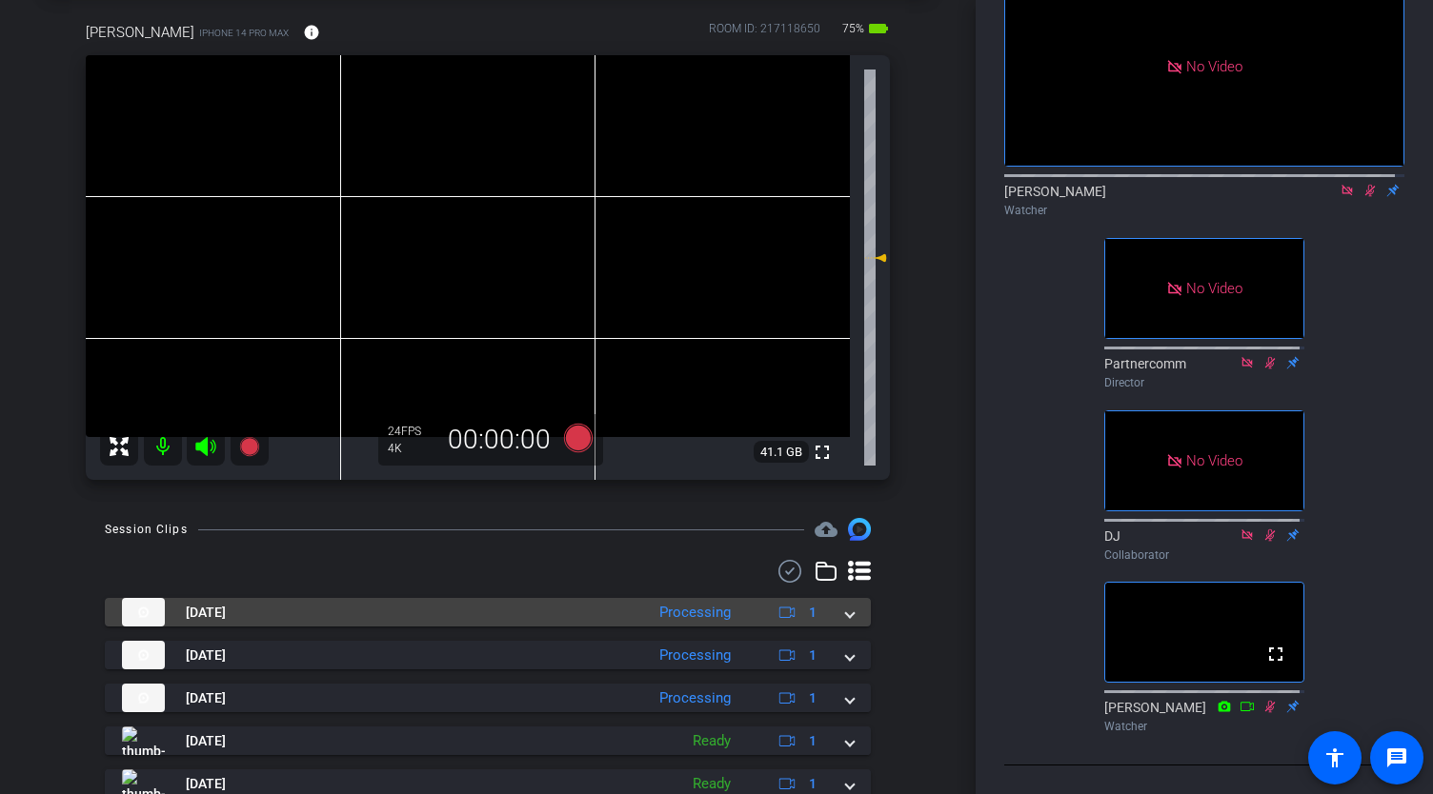
click at [846, 614] on span at bounding box center [850, 613] width 8 height 20
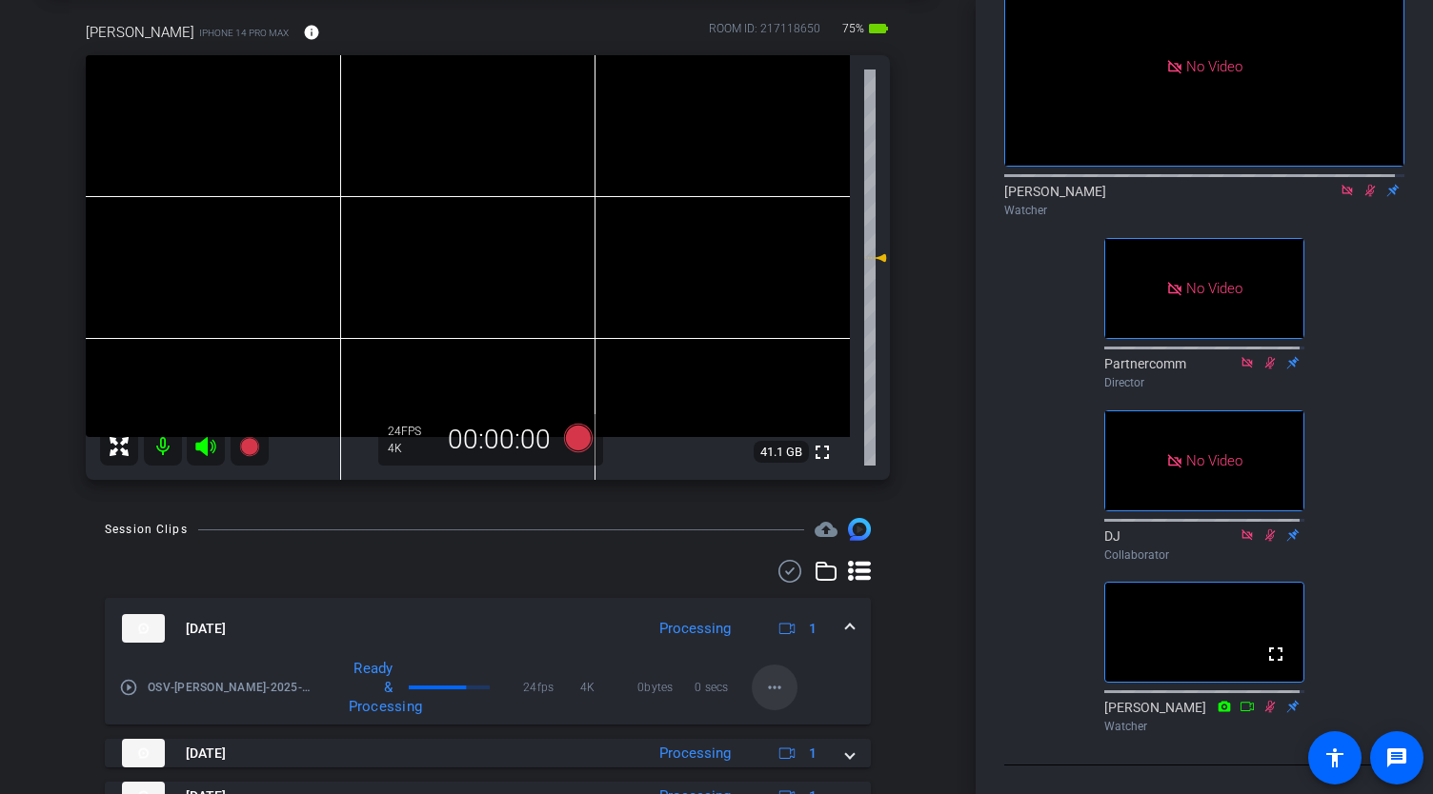
click at [775, 682] on mat-icon "more_horiz" at bounding box center [774, 687] width 23 height 23
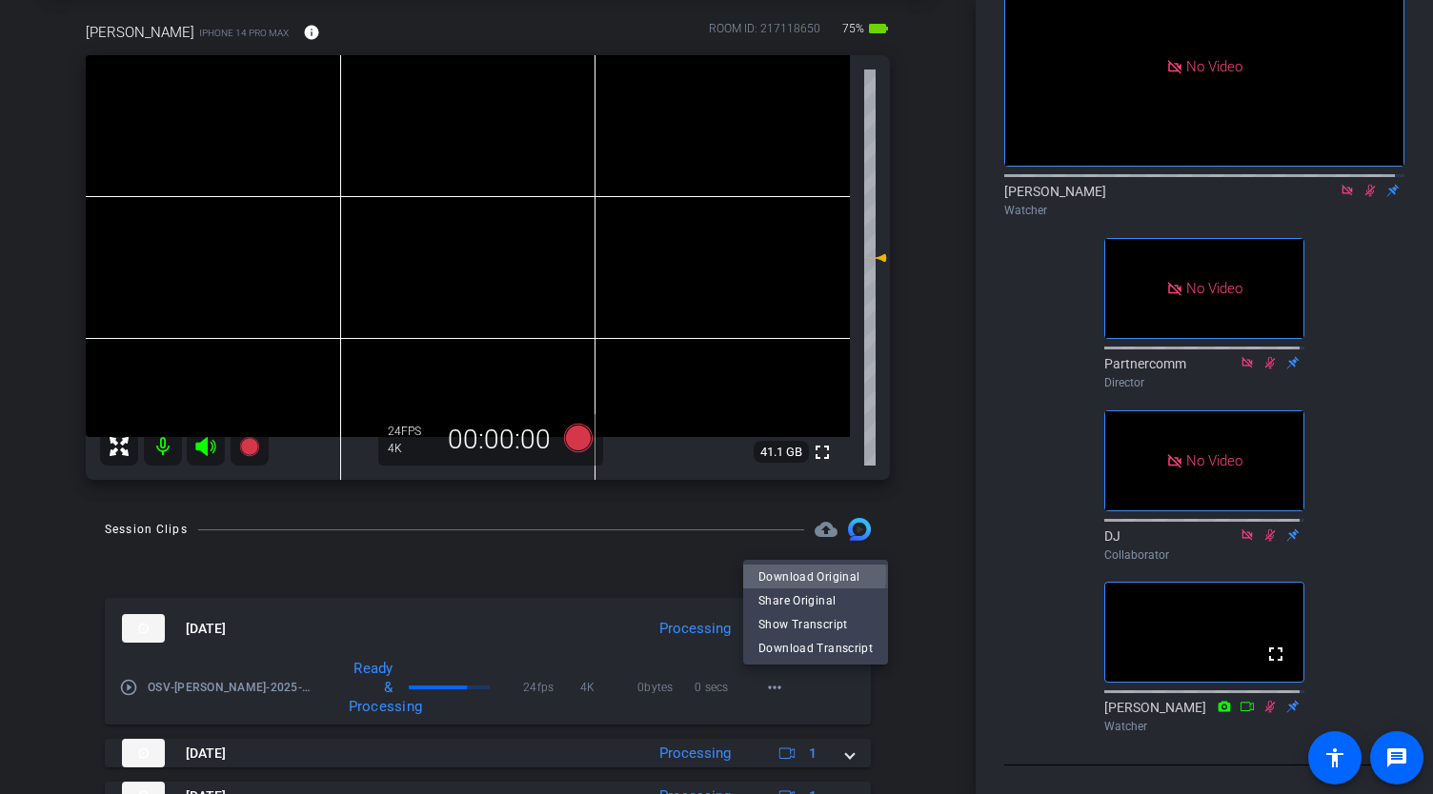
click at [802, 575] on span "Download Original" at bounding box center [815, 577] width 114 height 23
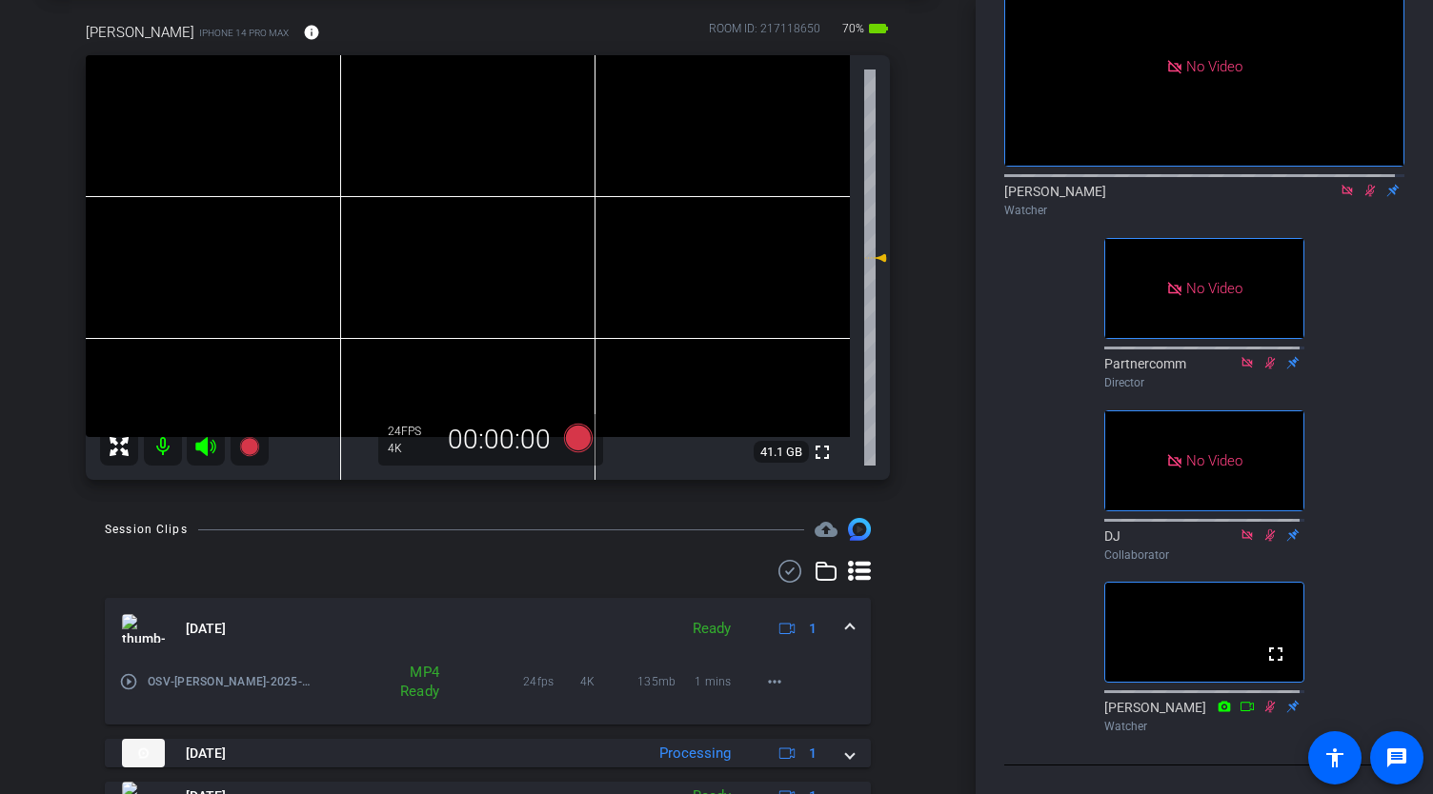
click at [846, 625] on mat-expansion-panel-header "Aug 26, 2025 Ready 1" at bounding box center [488, 628] width 766 height 61
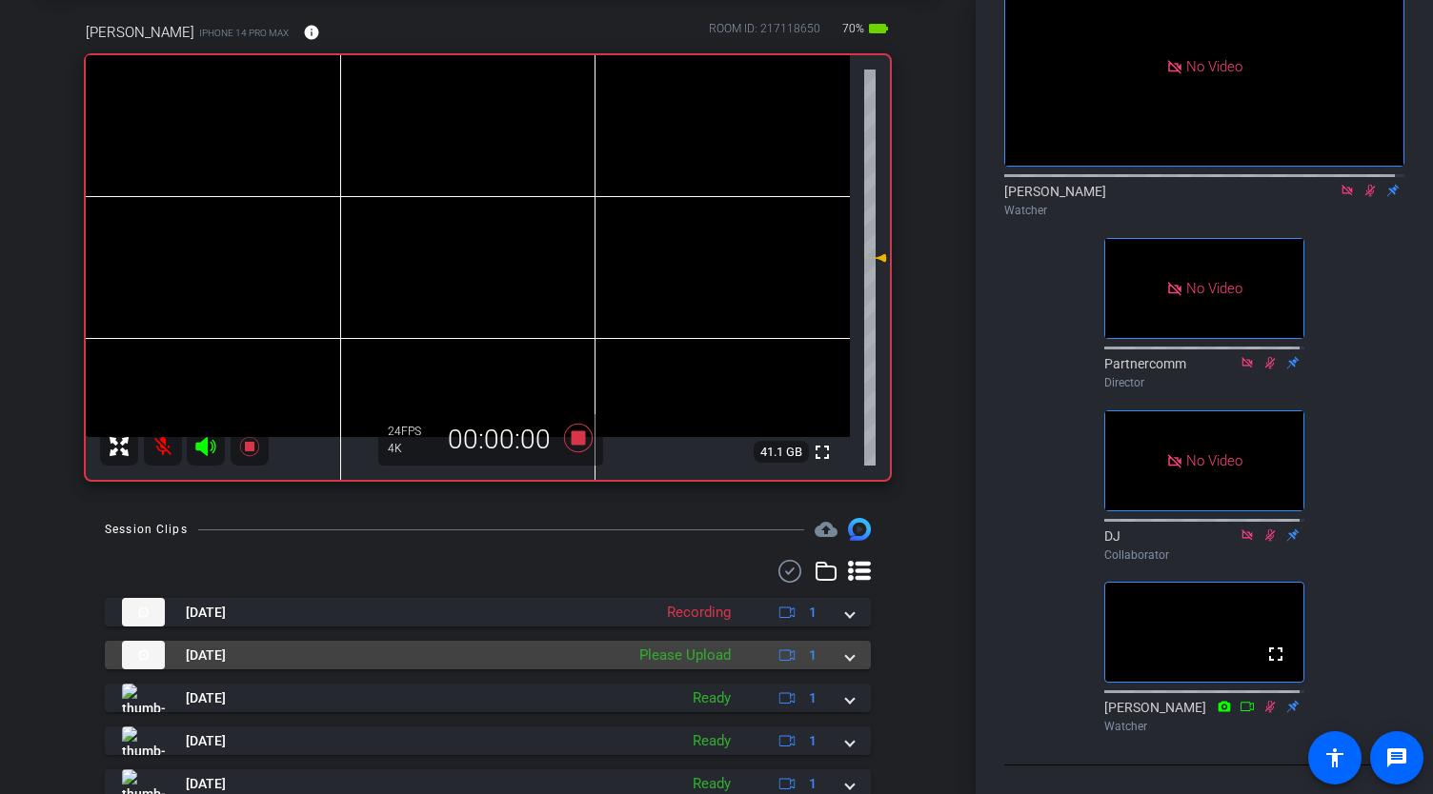
click at [846, 652] on span at bounding box center [850, 656] width 8 height 20
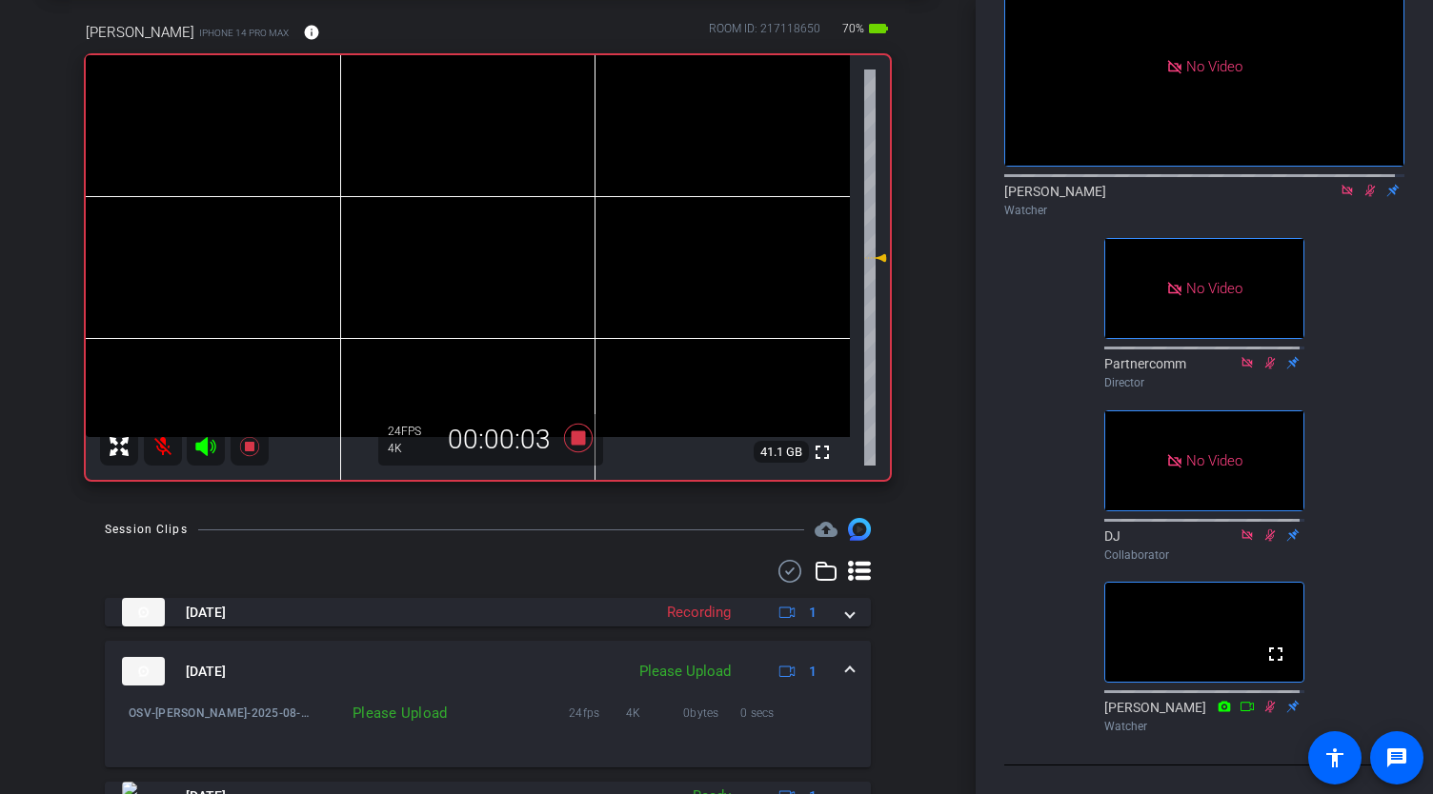
click at [845, 665] on mat-expansion-panel-header "Aug 26, 2025 Please Upload 1" at bounding box center [488, 671] width 766 height 61
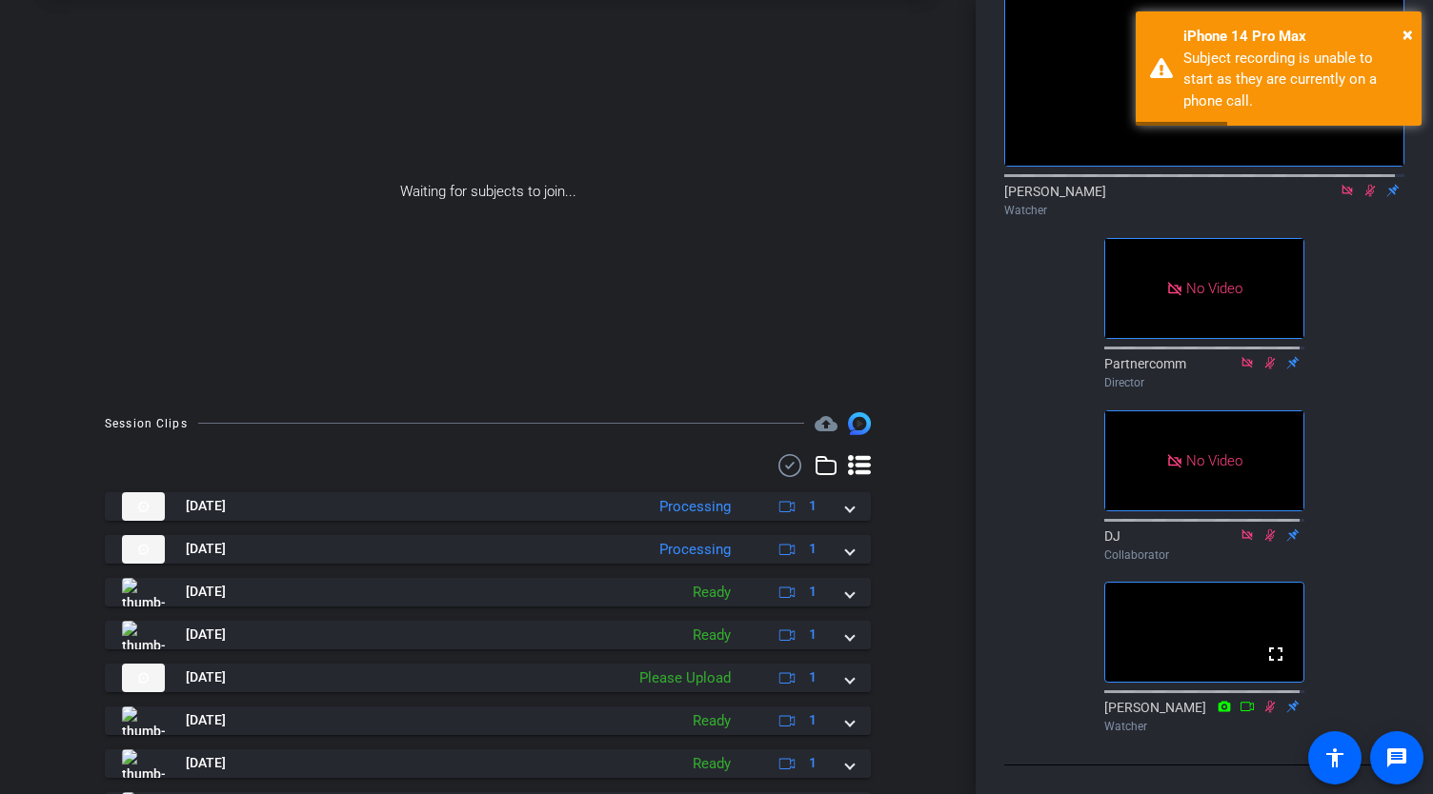
scroll to position [0, 0]
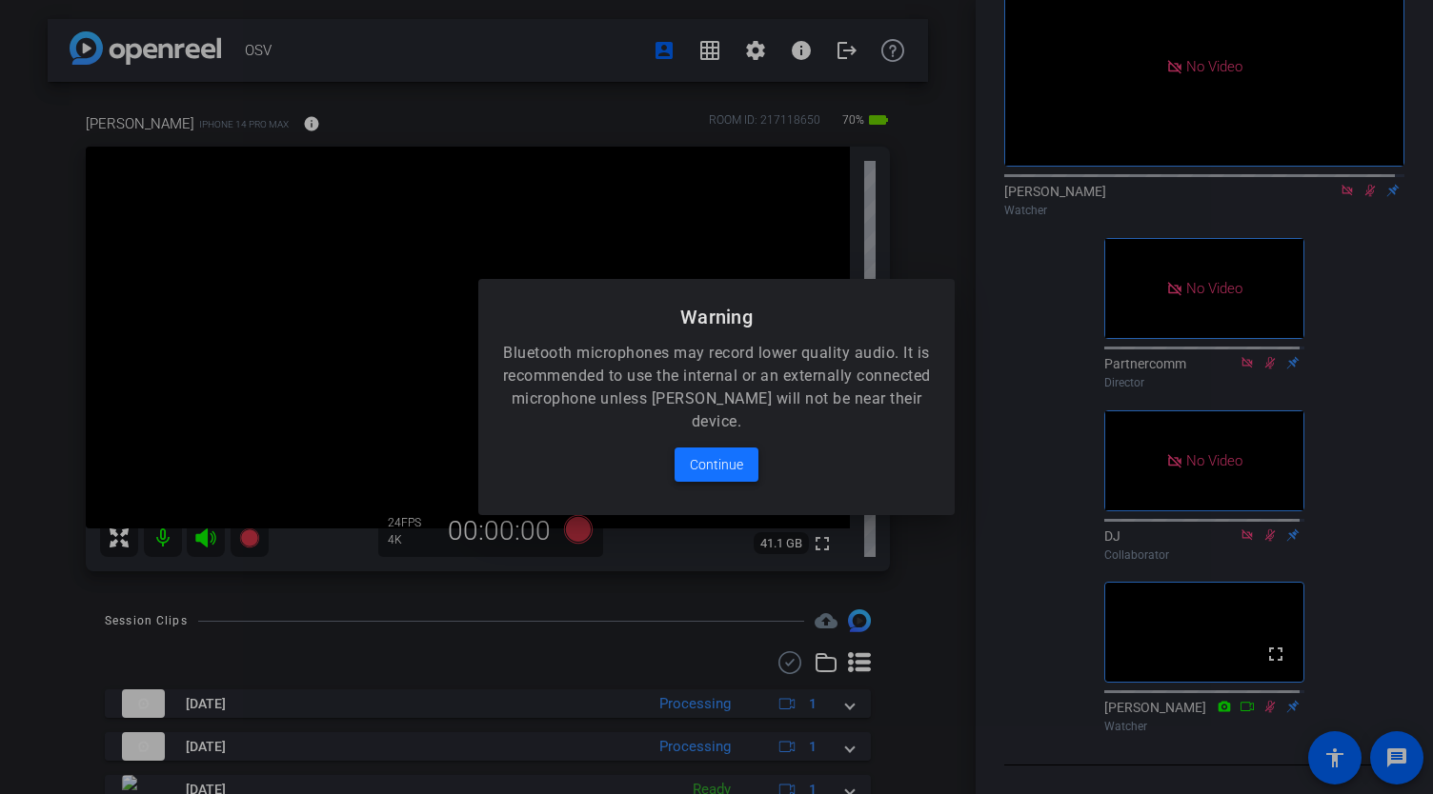
click at [718, 464] on span "Continue" at bounding box center [716, 464] width 53 height 23
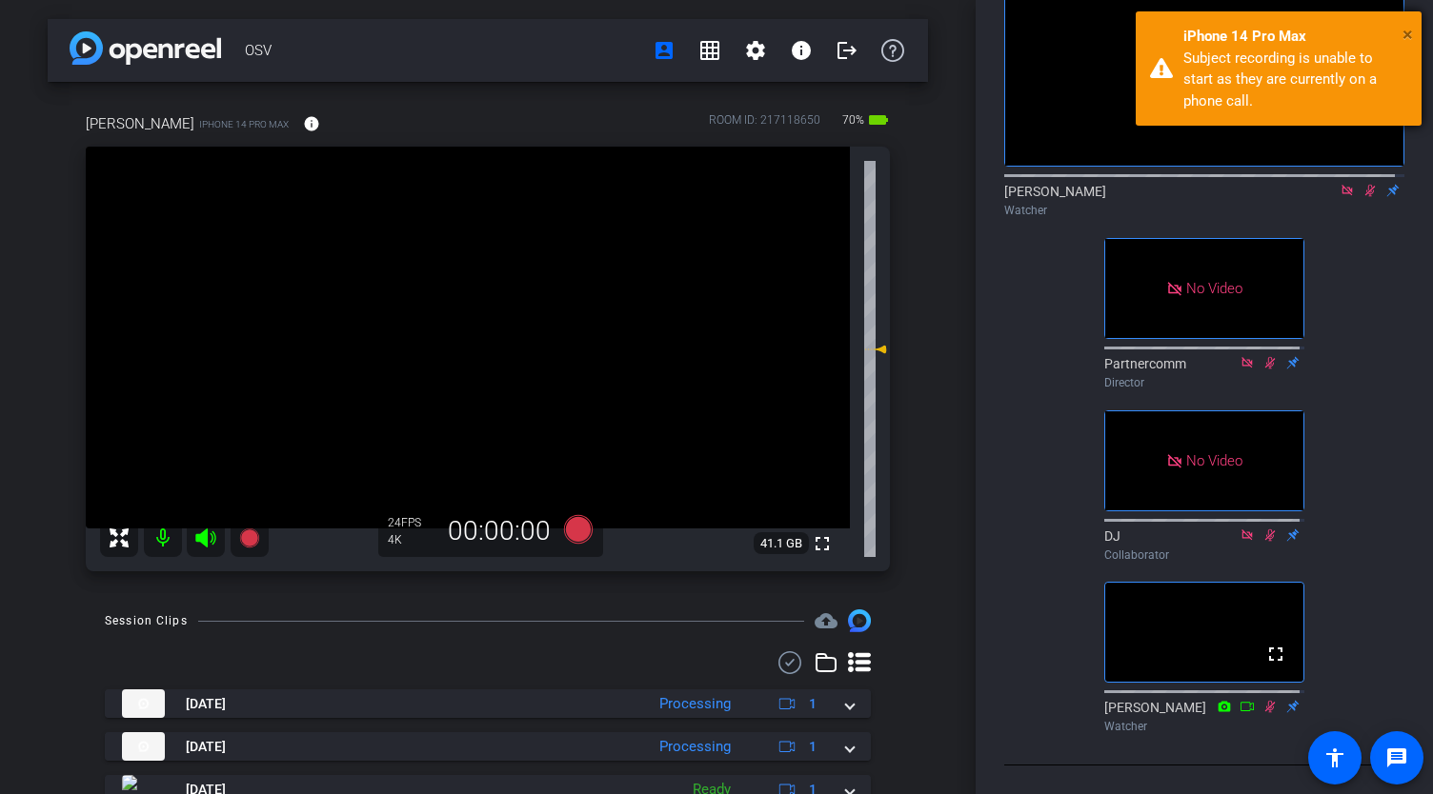
click at [1406, 29] on span "×" at bounding box center [1407, 34] width 10 height 23
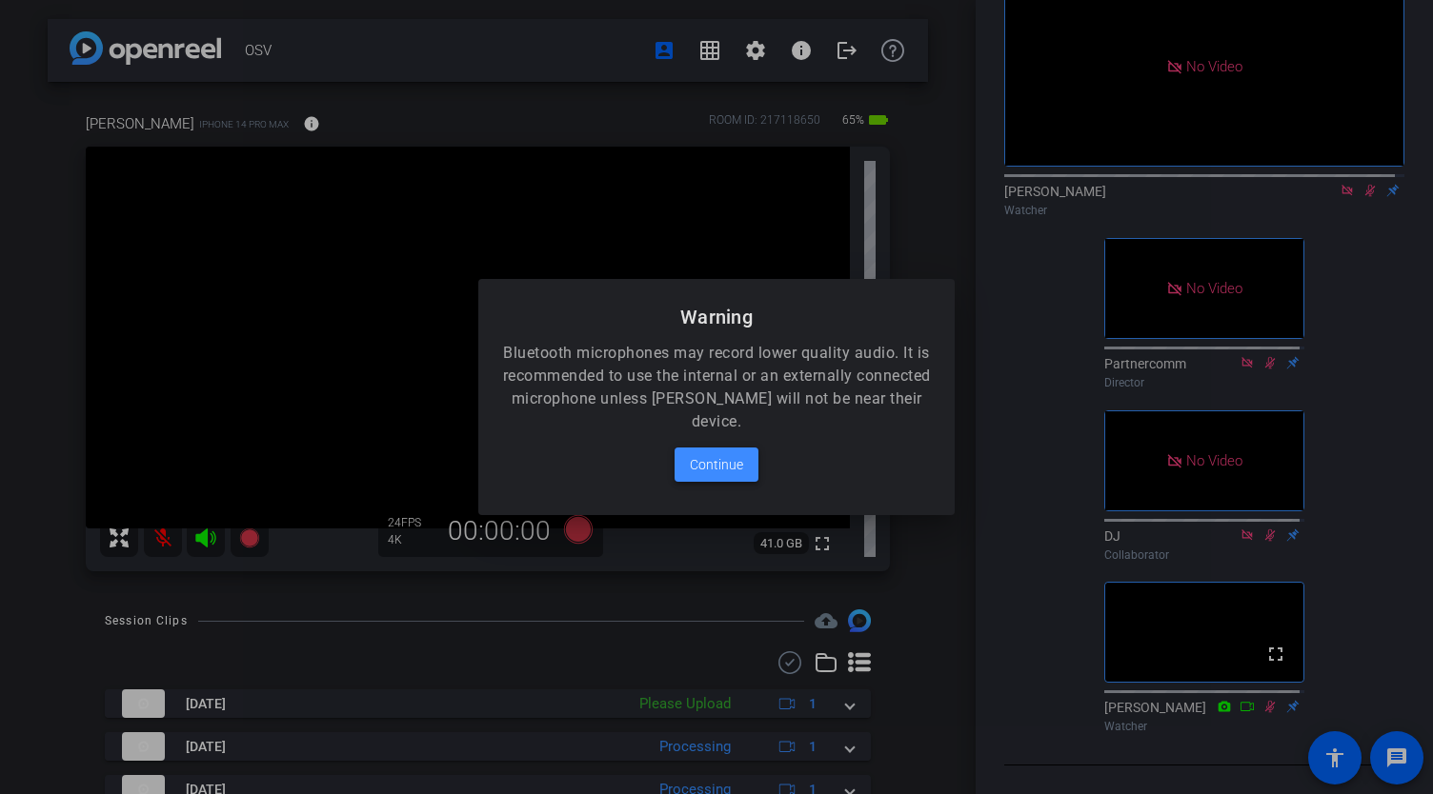
click at [733, 454] on span "Continue" at bounding box center [716, 464] width 53 height 23
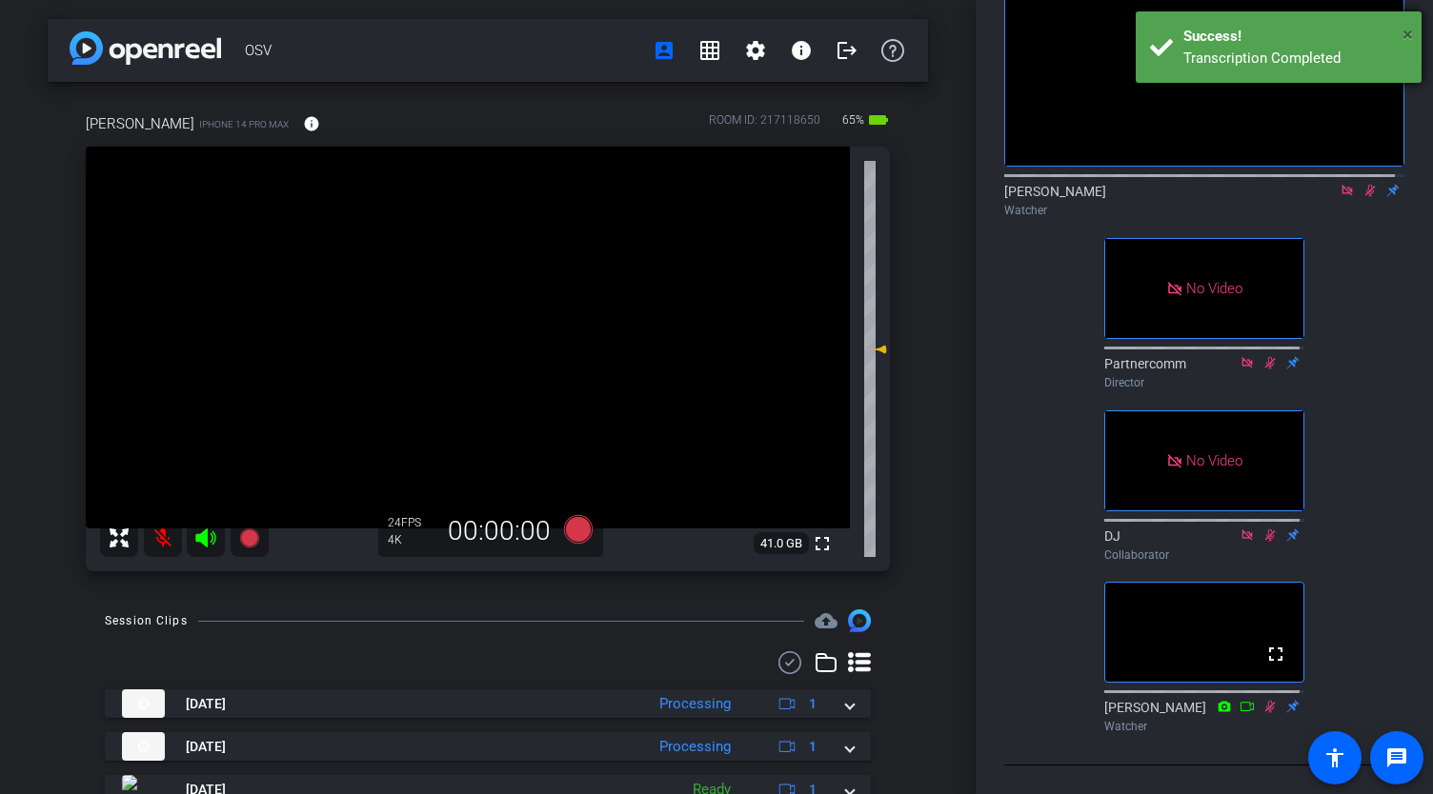
click at [1408, 33] on span "×" at bounding box center [1407, 34] width 10 height 23
